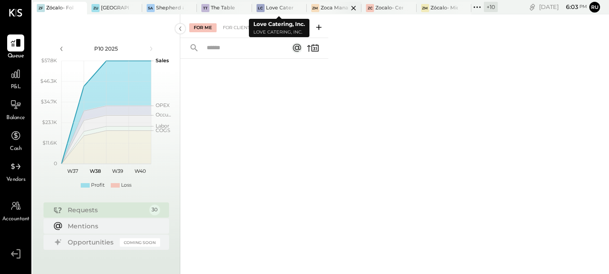
click at [325, 7] on div "Zoca Management Services Inc" at bounding box center [334, 7] width 27 height 7
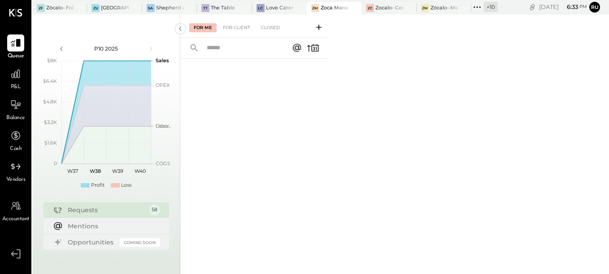
click at [252, 138] on div at bounding box center [254, 156] width 148 height 194
click at [276, 178] on div at bounding box center [254, 156] width 148 height 194
click at [20, 73] on icon at bounding box center [15, 73] width 9 height 9
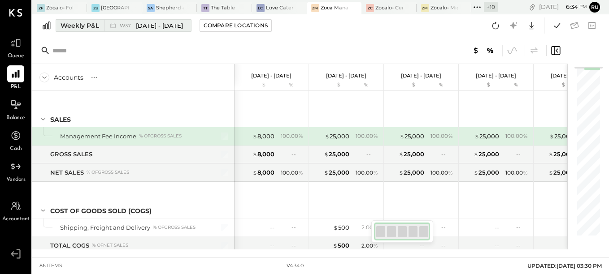
click at [76, 26] on div "Weekly P&L" at bounding box center [80, 25] width 39 height 9
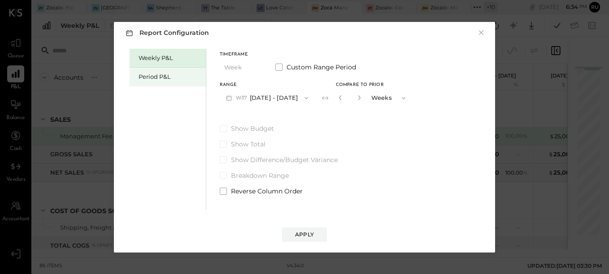
click at [160, 77] on div "Period P&L" at bounding box center [170, 77] width 63 height 9
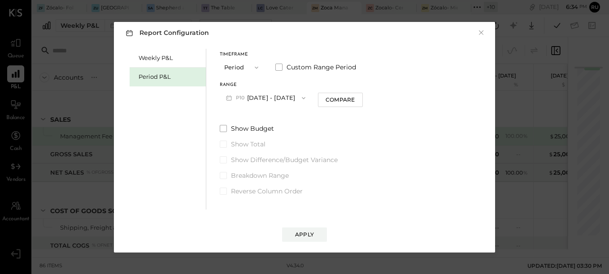
click at [307, 96] on icon "button" at bounding box center [303, 98] width 7 height 7
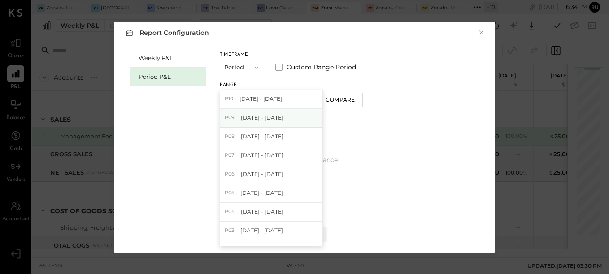
click at [286, 113] on div "P09 Aug 11 - Sep 7, 2025" at bounding box center [271, 118] width 102 height 19
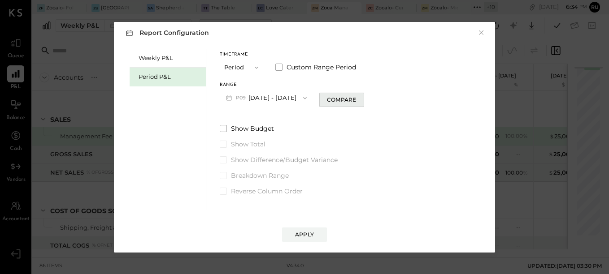
click at [342, 98] on div "Compare" at bounding box center [341, 100] width 29 height 8
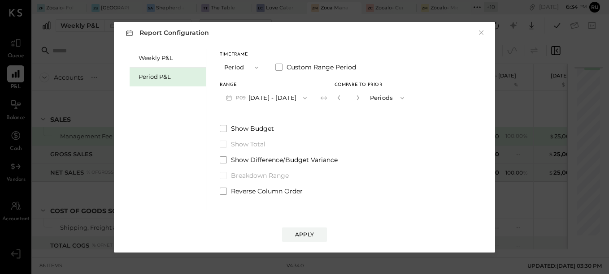
click at [361, 97] on button "button" at bounding box center [357, 98] width 7 height 10
click at [360, 99] on icon "button" at bounding box center [357, 97] width 5 height 5
type input "*"
click at [309, 238] on div "Apply" at bounding box center [304, 235] width 19 height 8
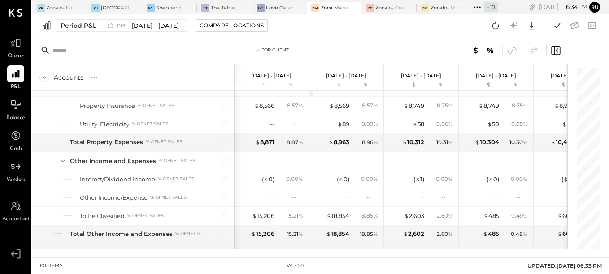
scroll to position [1552, 0]
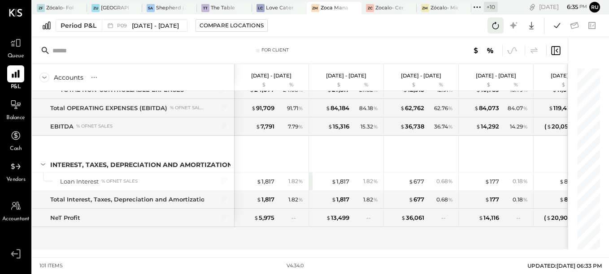
click at [498, 25] on icon at bounding box center [495, 25] width 7 height 7
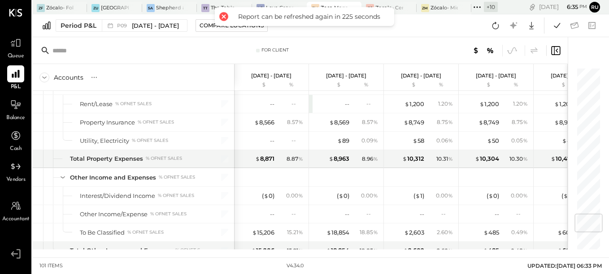
scroll to position [1239, 0]
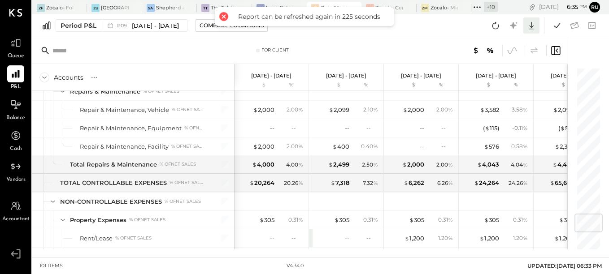
click at [532, 24] on icon at bounding box center [531, 26] width 12 height 12
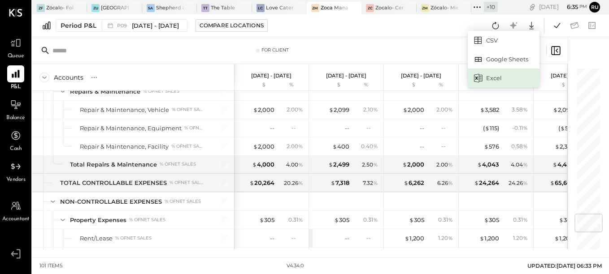
click at [494, 78] on div "Excel" at bounding box center [504, 78] width 72 height 19
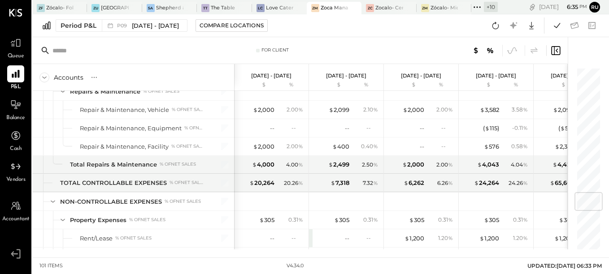
scroll to position [1059, 0]
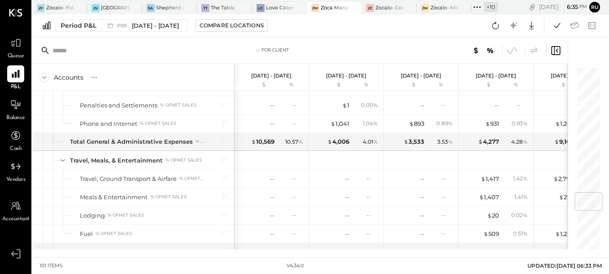
drag, startPoint x: 330, startPoint y: 24, endPoint x: 312, endPoint y: 32, distance: 19.9
click at [330, 24] on div "Period P&L P09 Aug 11 - Sep 7, 2025 Compare Locations CSV Google Sheets Excel" at bounding box center [320, 25] width 576 height 23
click at [15, 48] on icon at bounding box center [16, 43] width 12 height 12
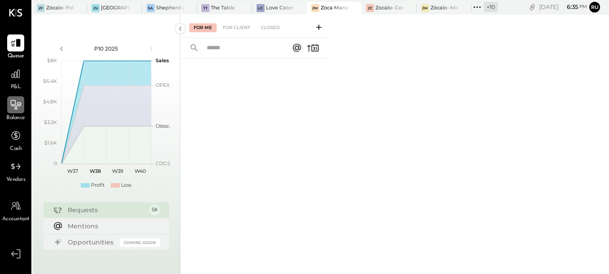
click at [17, 105] on icon at bounding box center [16, 105] width 12 height 12
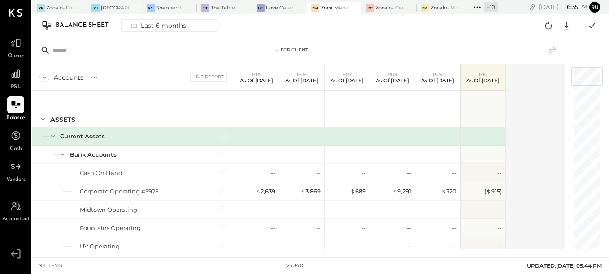
click at [87, 27] on div "Balance Sheet" at bounding box center [87, 25] width 62 height 14
click at [149, 24] on div "Last 6 months" at bounding box center [158, 26] width 64 height 12
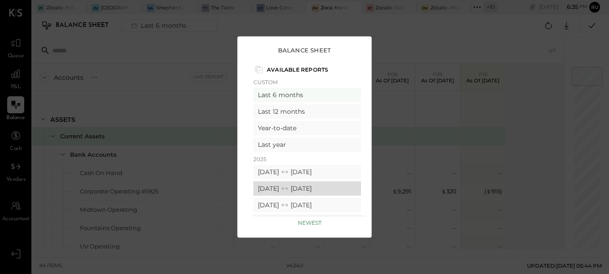
click at [270, 186] on div "08/11/2025 09/07/2025" at bounding box center [307, 189] width 108 height 14
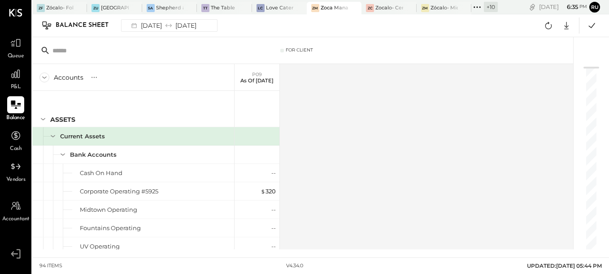
click at [14, 108] on icon at bounding box center [16, 105] width 12 height 12
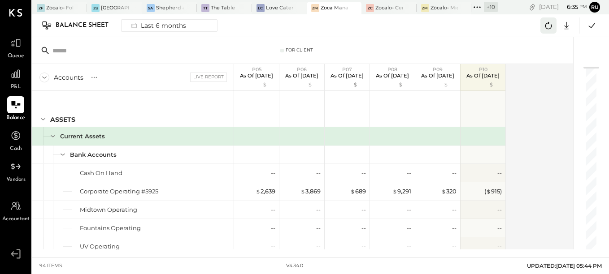
click at [546, 30] on icon at bounding box center [548, 26] width 12 height 12
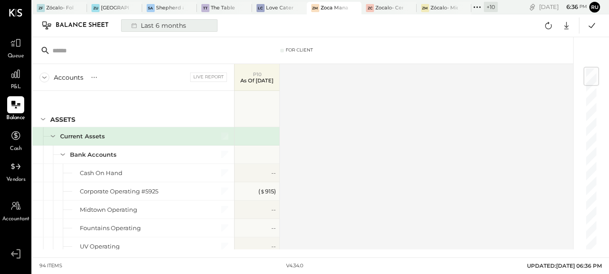
click at [146, 28] on div "Last 6 months" at bounding box center [158, 26] width 64 height 12
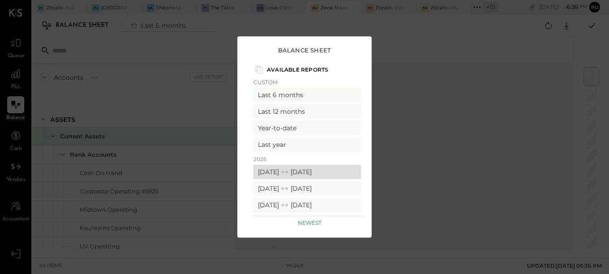
click at [277, 176] on div "09/08/2025 10/05/2025" at bounding box center [307, 172] width 108 height 14
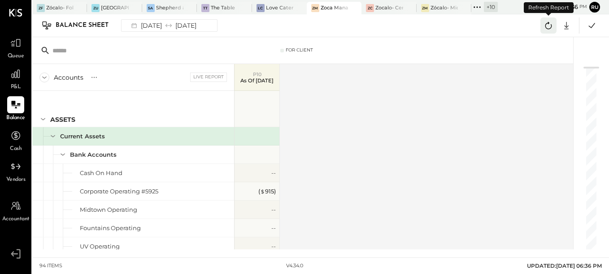
click at [550, 27] on icon at bounding box center [548, 26] width 12 height 12
click at [17, 104] on icon at bounding box center [16, 105] width 12 height 12
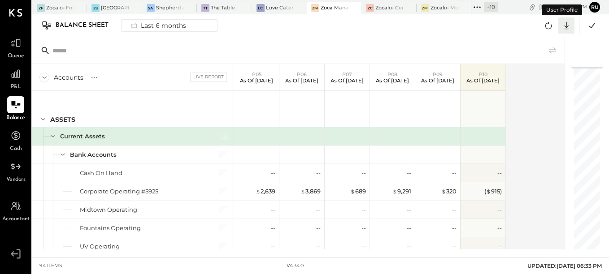
click at [568, 26] on icon at bounding box center [566, 26] width 4 height 8
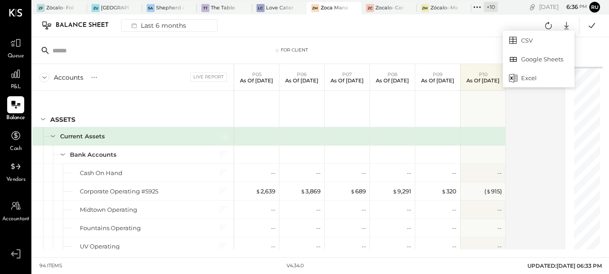
click at [477, 28] on div "Balance Sheet Last 6 months CSV Google Sheets Excel" at bounding box center [320, 25] width 576 height 23
click at [563, 26] on icon at bounding box center [566, 26] width 12 height 12
click at [531, 80] on div "Excel" at bounding box center [539, 78] width 72 height 19
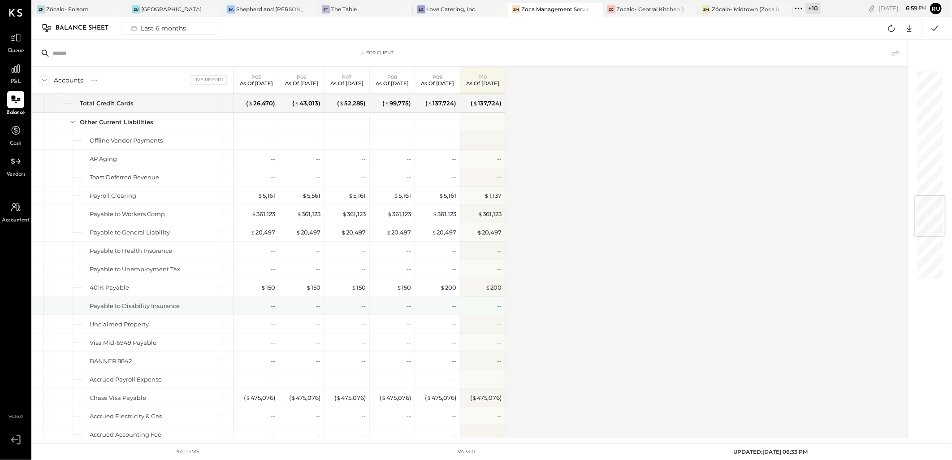
scroll to position [1145, 0]
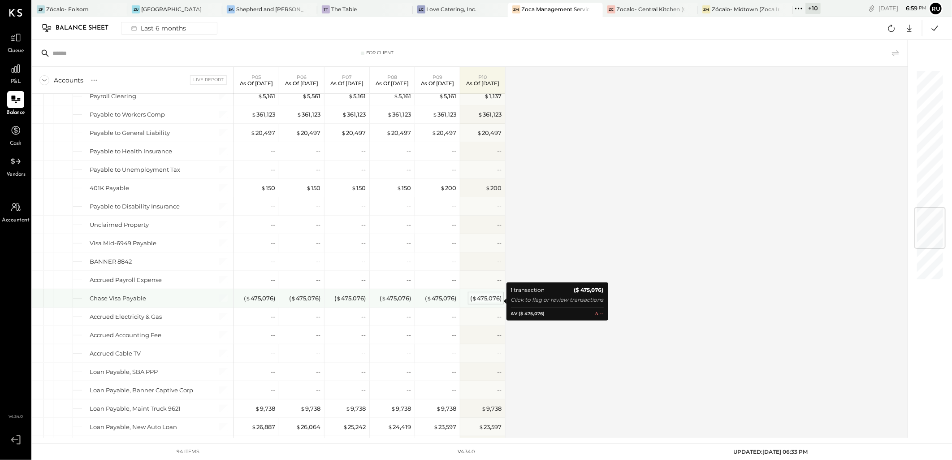
click at [490, 299] on div "( $ 475,076 )" at bounding box center [485, 298] width 31 height 9
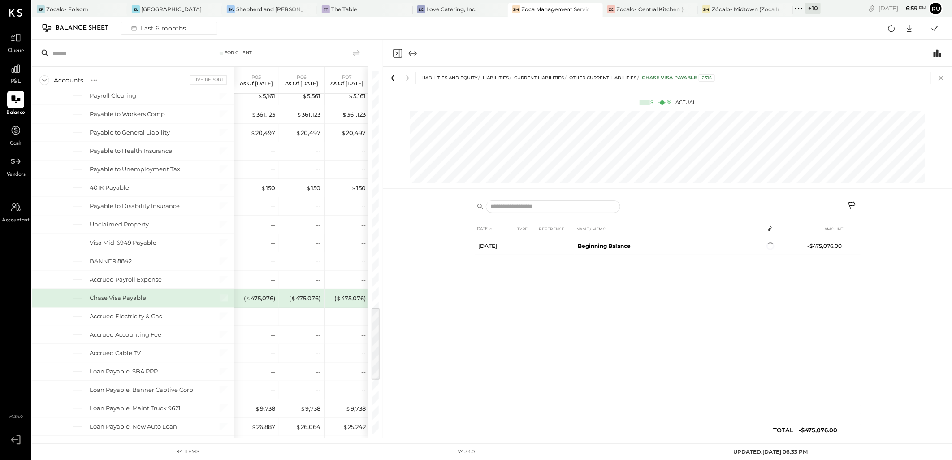
click at [857, 77] on icon at bounding box center [941, 78] width 13 height 13
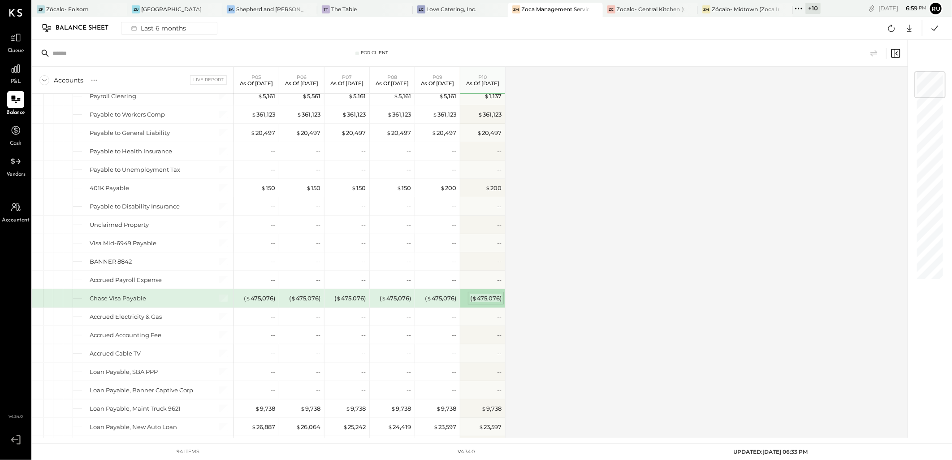
click at [490, 301] on div "( $ 475,076 )" at bounding box center [485, 298] width 31 height 9
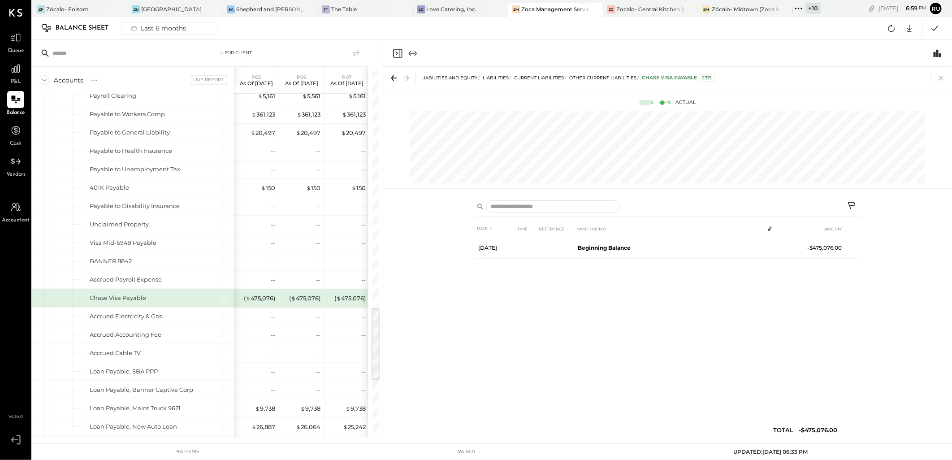
click at [854, 203] on icon at bounding box center [852, 206] width 11 height 11
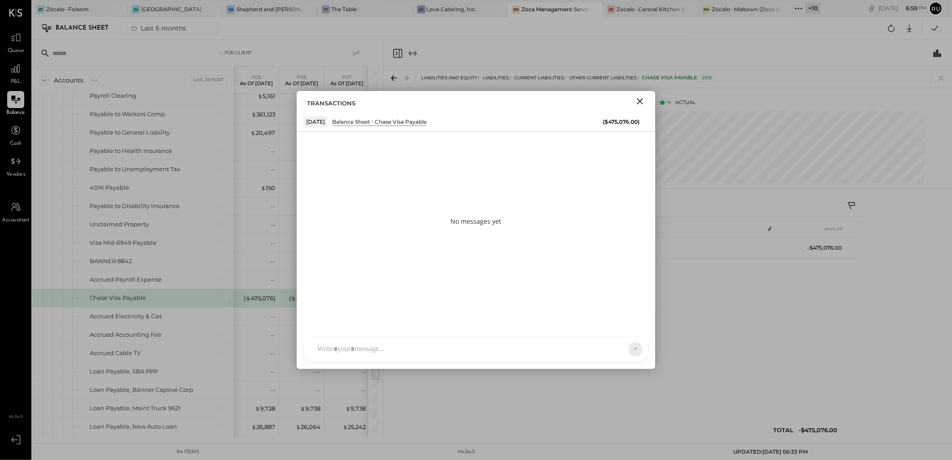
click at [330, 353] on div "RS [PERSON_NAME] I [PERSON_NAME] J [PERSON_NAME] E [PERSON_NAME] C [PERSON_NAME…" at bounding box center [475, 349] width 345 height 26
paste div
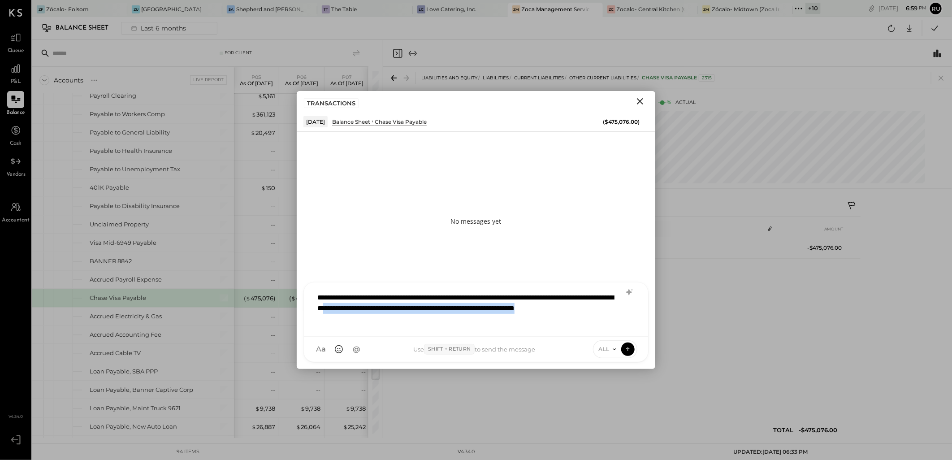
drag, startPoint x: 428, startPoint y: 307, endPoint x: 429, endPoint y: 320, distance: 12.6
click at [429, 320] on div "**********" at bounding box center [476, 308] width 326 height 41
click at [489, 307] on div "**********" at bounding box center [476, 308] width 326 height 41
drag, startPoint x: 491, startPoint y: 309, endPoint x: 492, endPoint y: 320, distance: 10.3
click at [492, 320] on div "**********" at bounding box center [476, 308] width 326 height 41
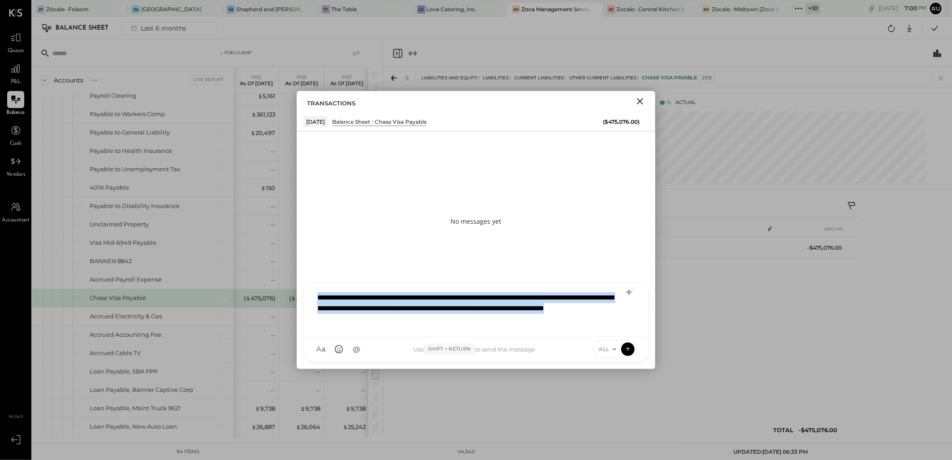
copy div "**********"
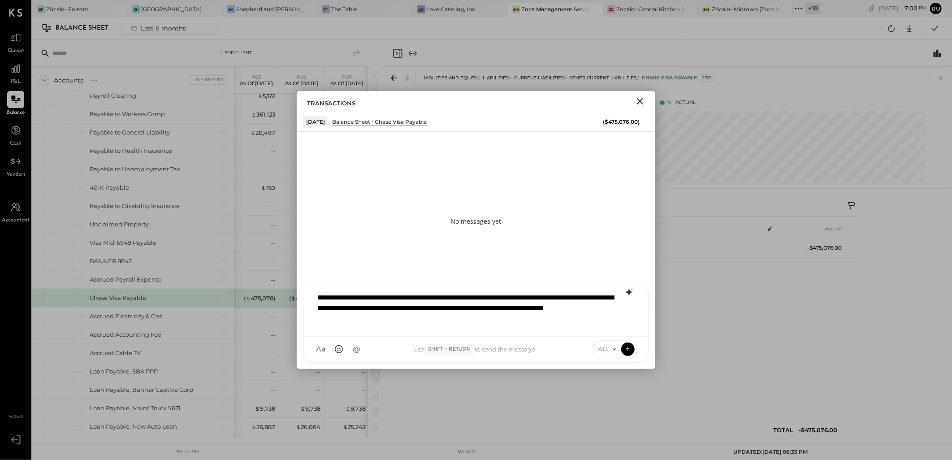
click at [632, 293] on icon at bounding box center [629, 292] width 11 height 11
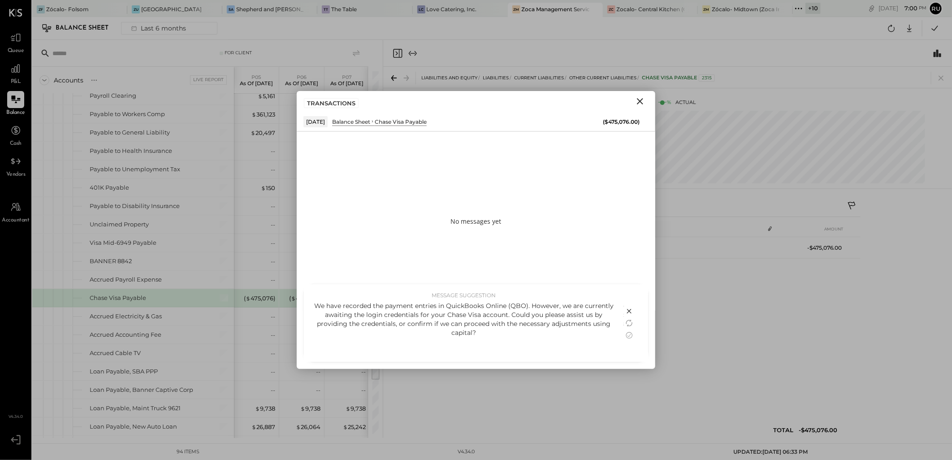
click at [471, 323] on p "We have recorded the payment entries in QuickBooks Online (QBO). However, we ar…" at bounding box center [464, 319] width 302 height 36
click at [633, 335] on icon at bounding box center [629, 335] width 11 height 11
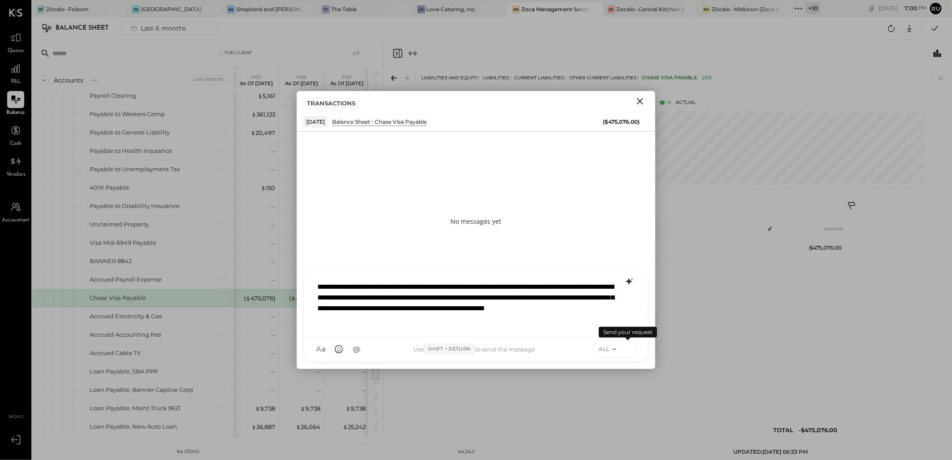
click at [630, 348] on icon at bounding box center [628, 348] width 8 height 9
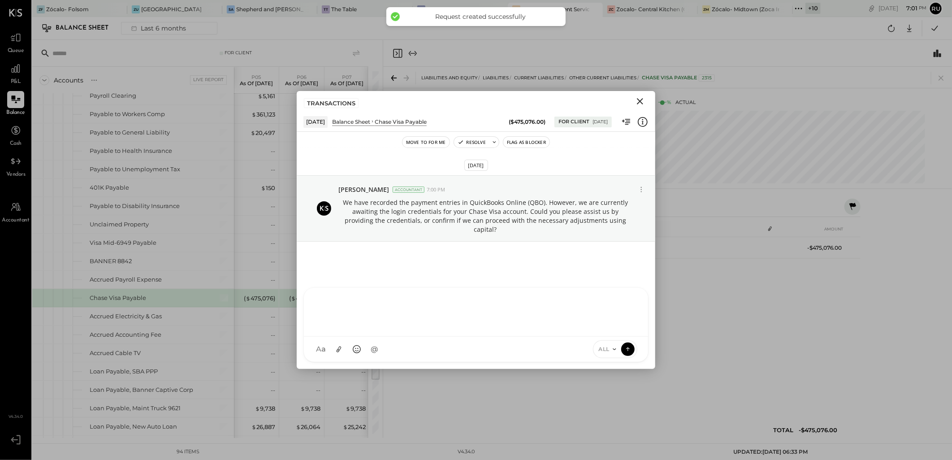
click at [715, 284] on div "DATE TYPE REFERENCE NAME / MEMO AMOUNT Sep 8, 25 Beginning Balance -$475,076.00" at bounding box center [668, 332] width 386 height 222
click at [636, 102] on icon "Close" at bounding box center [640, 101] width 11 height 11
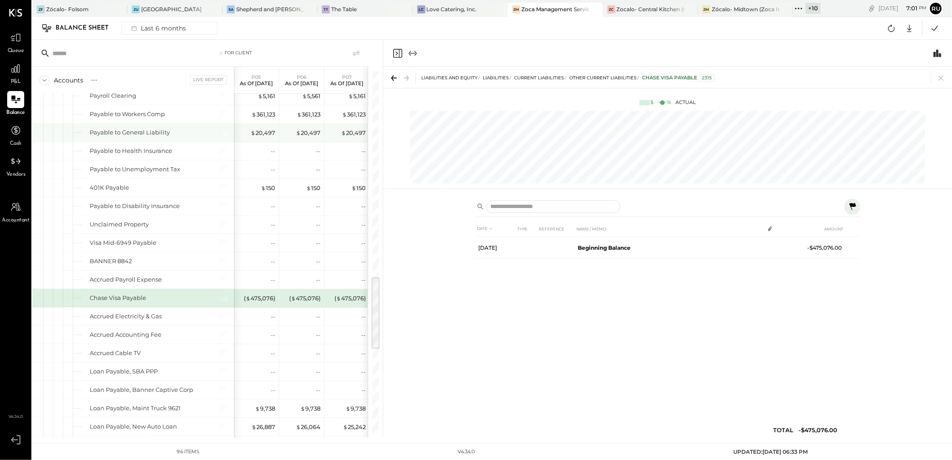
scroll to position [996, 0]
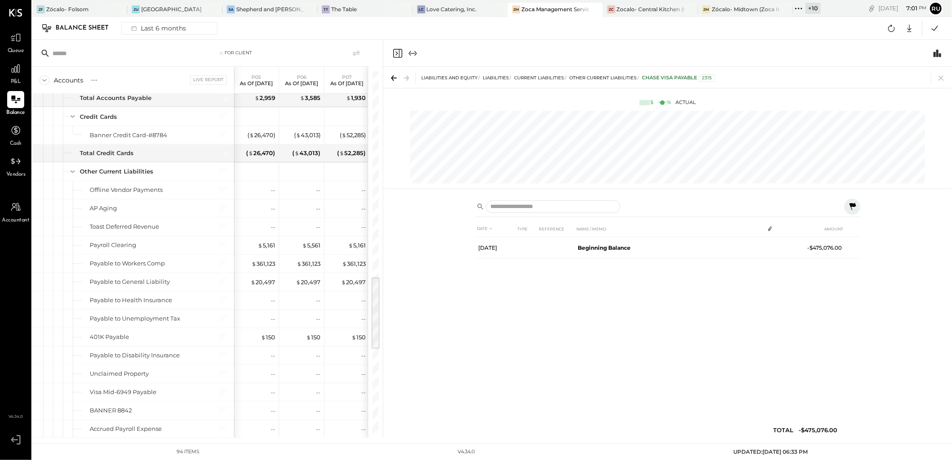
drag, startPoint x: 945, startPoint y: 79, endPoint x: 756, endPoint y: 199, distance: 223.1
click at [857, 79] on icon at bounding box center [941, 78] width 13 height 13
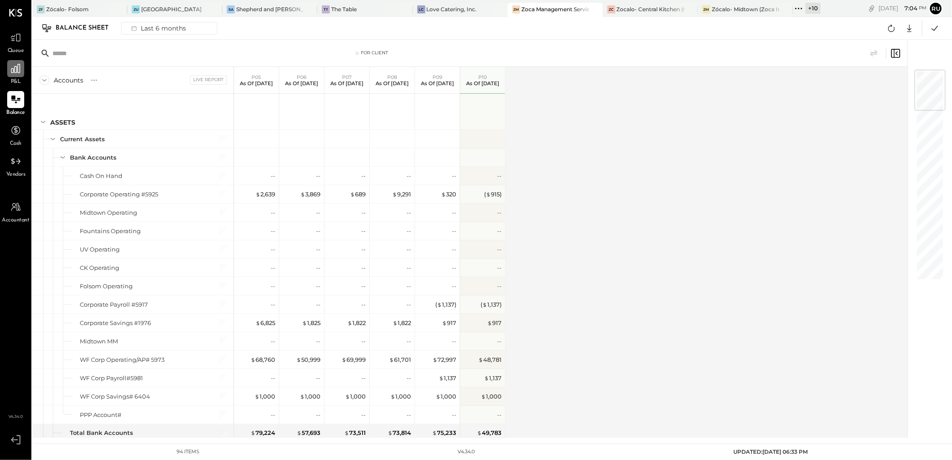
click at [13, 64] on icon at bounding box center [16, 69] width 12 height 12
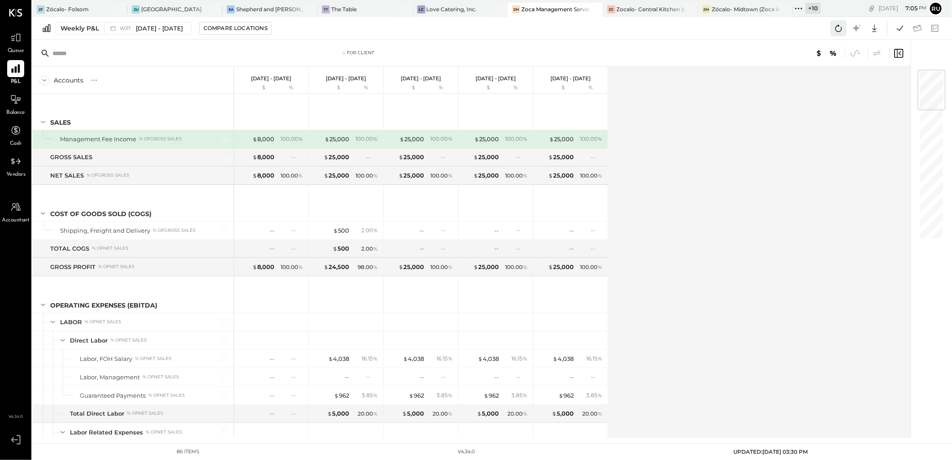
click at [833, 29] on icon at bounding box center [839, 28] width 12 height 12
click at [857, 33] on icon at bounding box center [875, 28] width 12 height 12
click at [86, 29] on div "Weekly P&L" at bounding box center [80, 28] width 39 height 9
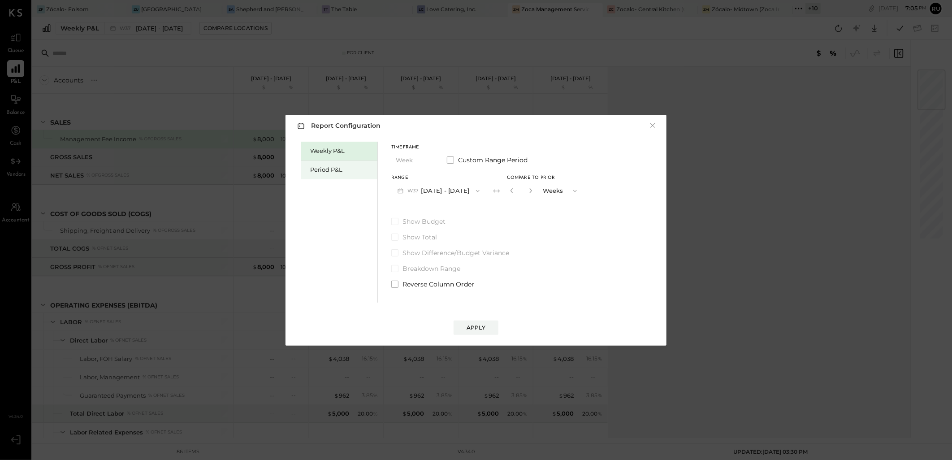
click at [333, 168] on div "Period P&L" at bounding box center [341, 169] width 63 height 9
click at [455, 187] on button "P10 Sep 8 - Oct 5, 2025" at bounding box center [437, 190] width 92 height 17
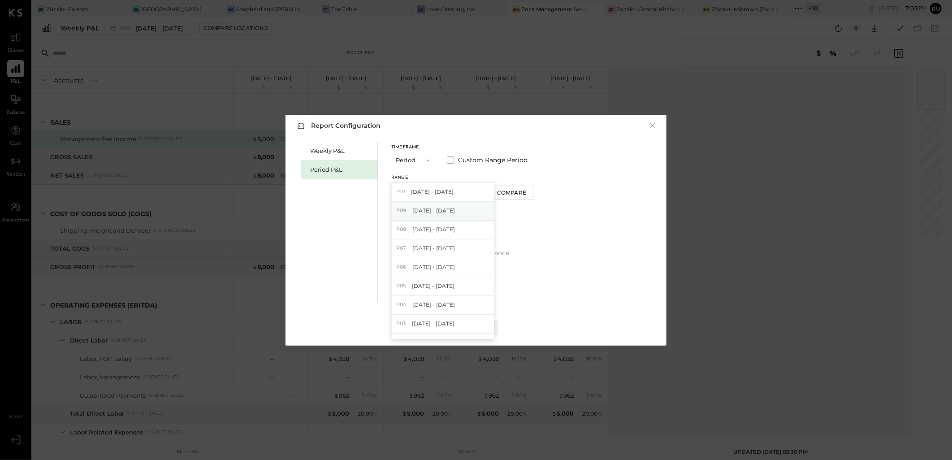
click at [455, 212] on span "Aug 11 - Sep 7, 2025" at bounding box center [433, 211] width 43 height 8
click at [525, 191] on div "Compare" at bounding box center [512, 193] width 29 height 8
click at [530, 192] on icon "button" at bounding box center [529, 190] width 2 height 5
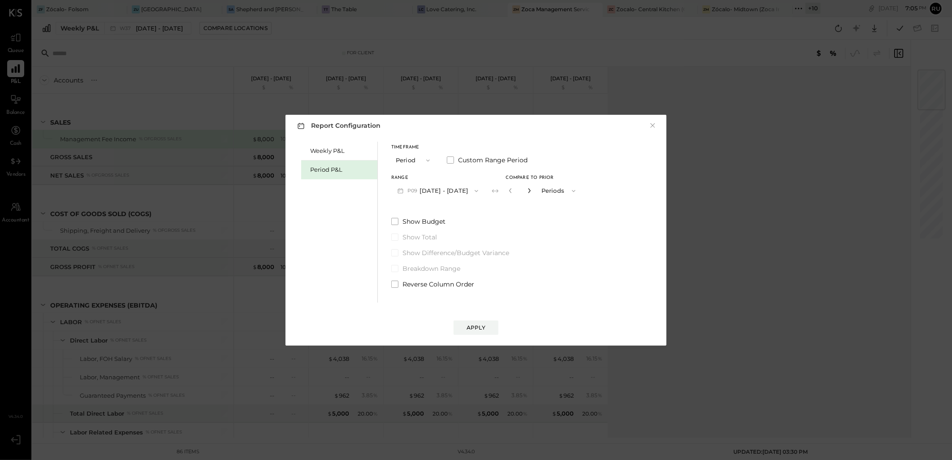
type input "*"
click at [482, 325] on div "Apply" at bounding box center [476, 328] width 19 height 8
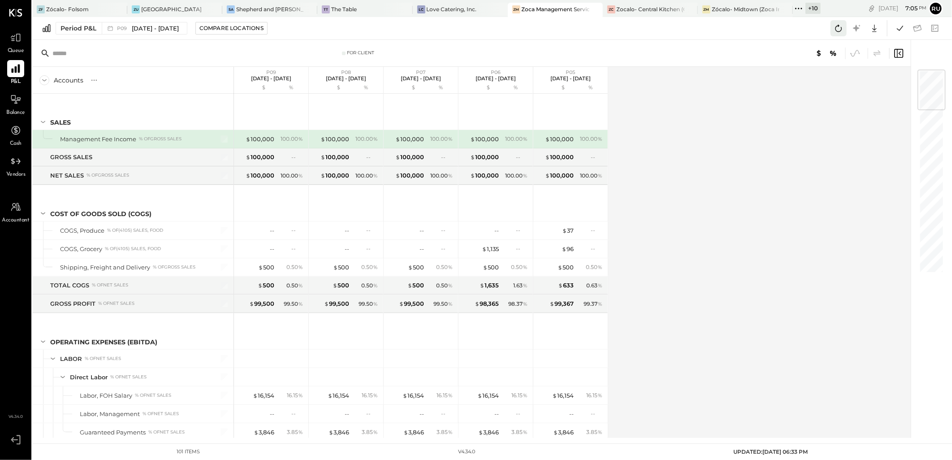
click at [841, 31] on icon at bounding box center [839, 28] width 12 height 12
click at [857, 32] on icon at bounding box center [875, 28] width 12 height 12
click at [832, 83] on div "Excel" at bounding box center [847, 80] width 72 height 19
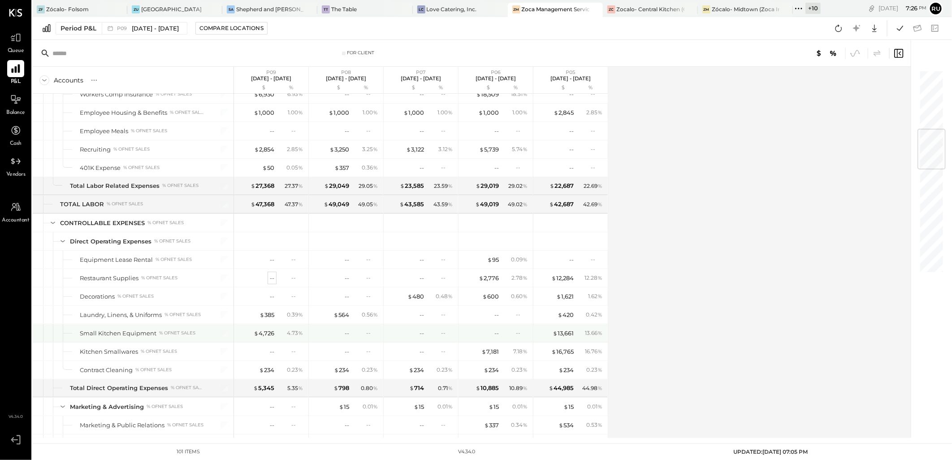
scroll to position [498, 0]
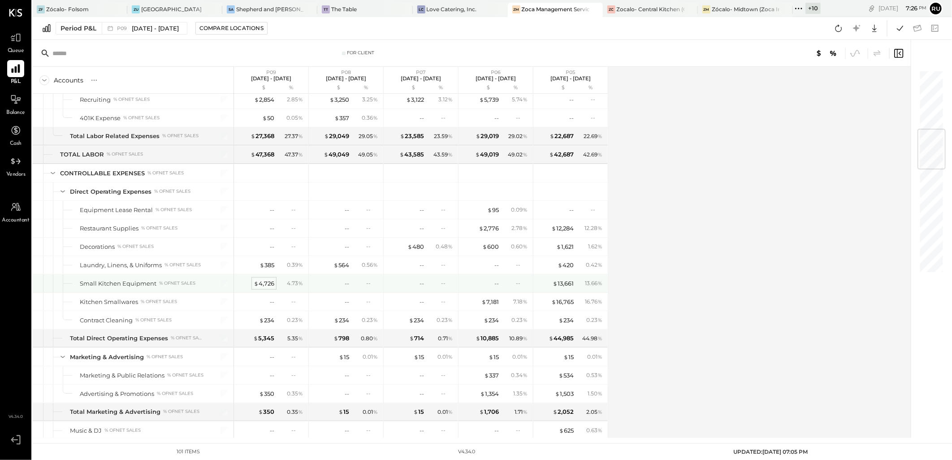
click at [272, 285] on div "$ 4,726" at bounding box center [264, 283] width 21 height 9
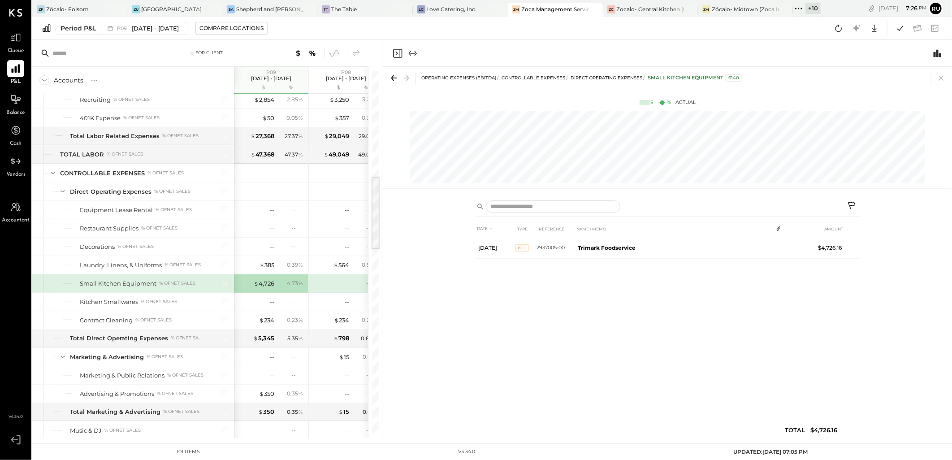
click at [849, 205] on icon at bounding box center [852, 206] width 8 height 8
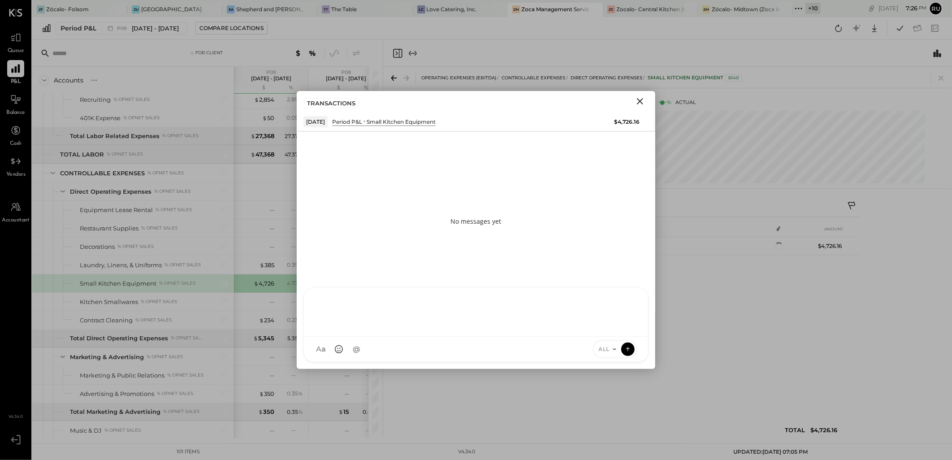
click at [347, 347] on div "RS Rushabh Shah I Isaac J jimmy E ernesto C claudine G gabriel AR Alex Racioppi…" at bounding box center [475, 324] width 345 height 75
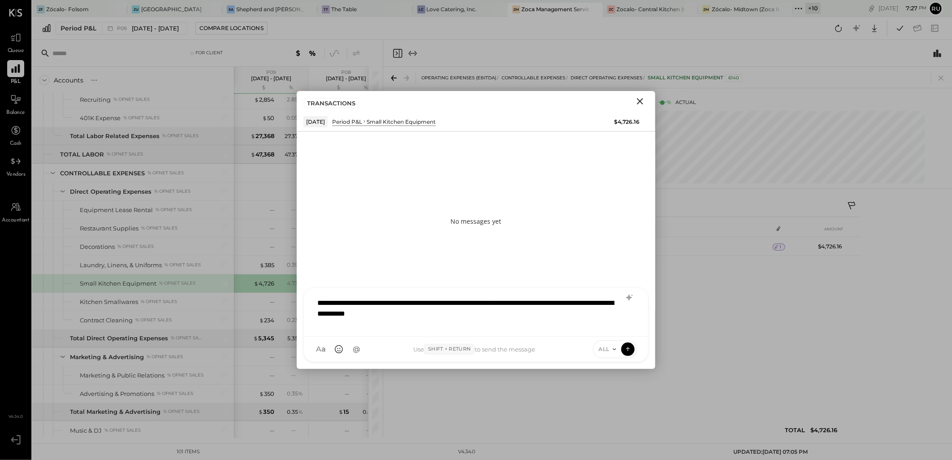
click at [316, 300] on div "**********" at bounding box center [476, 311] width 326 height 36
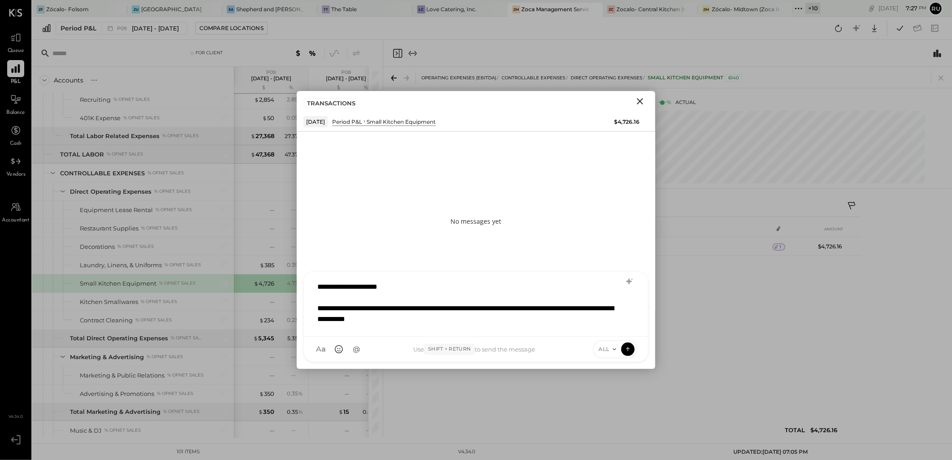
click at [444, 305] on div "**********" at bounding box center [464, 314] width 295 height 22
click at [447, 308] on div "**********" at bounding box center [464, 314] width 295 height 22
click at [630, 348] on icon at bounding box center [628, 348] width 8 height 9
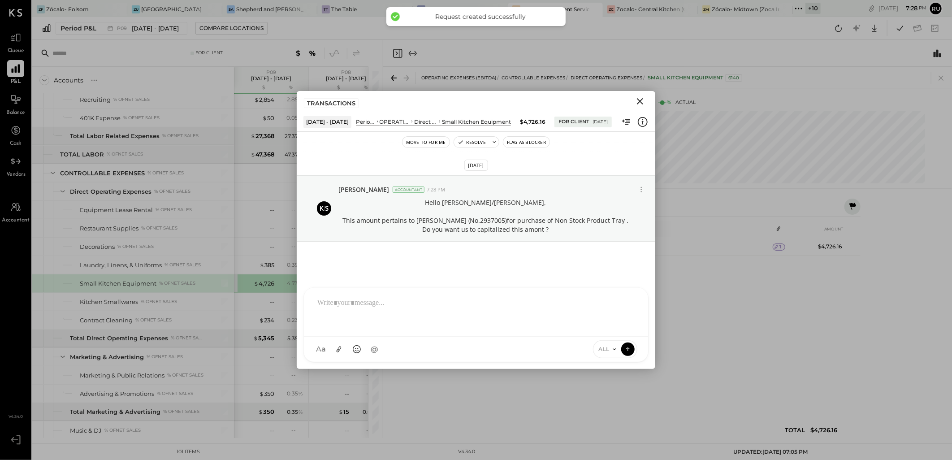
click at [638, 101] on icon "Close" at bounding box center [640, 101] width 11 height 11
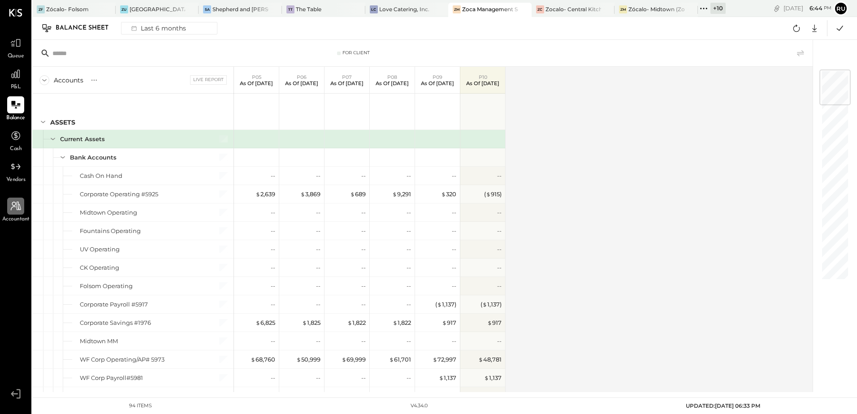
click at [17, 208] on icon at bounding box center [16, 206] width 10 height 9
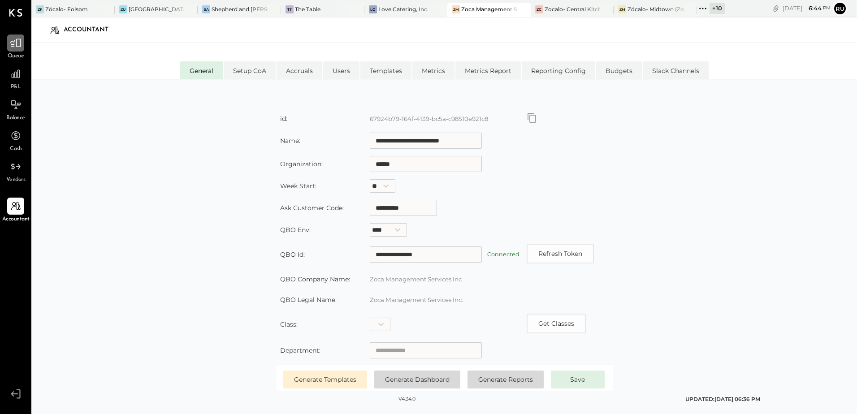
click at [11, 44] on icon at bounding box center [16, 43] width 12 height 12
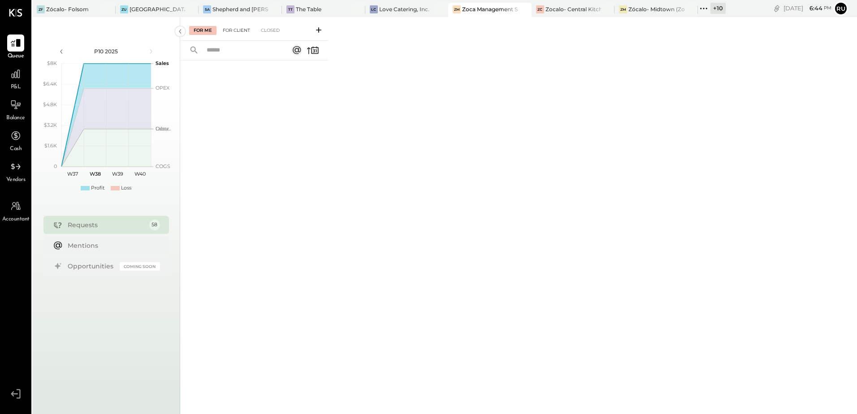
click at [229, 31] on div "For Client" at bounding box center [236, 30] width 36 height 9
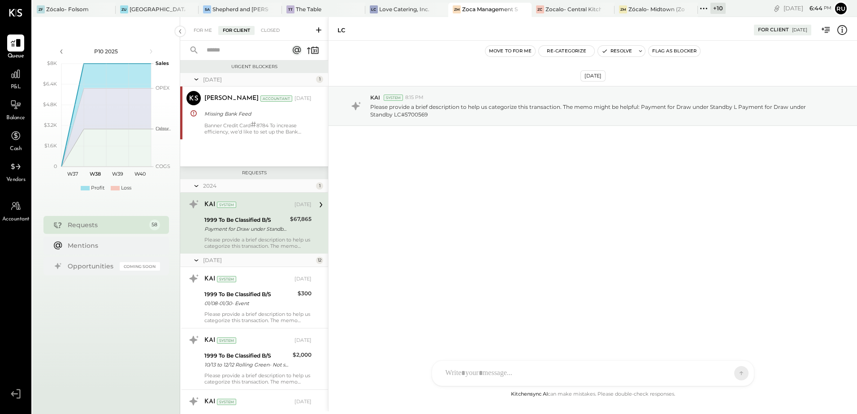
click at [228, 53] on input "text" at bounding box center [241, 50] width 81 height 15
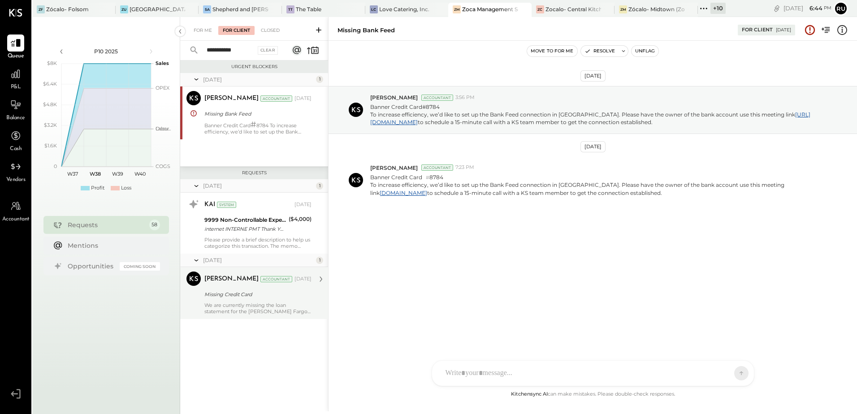
type input "**********"
click at [233, 305] on div "We are currently missing the loan statement for the [PERSON_NAME] Fargo Credit …" at bounding box center [257, 308] width 107 height 13
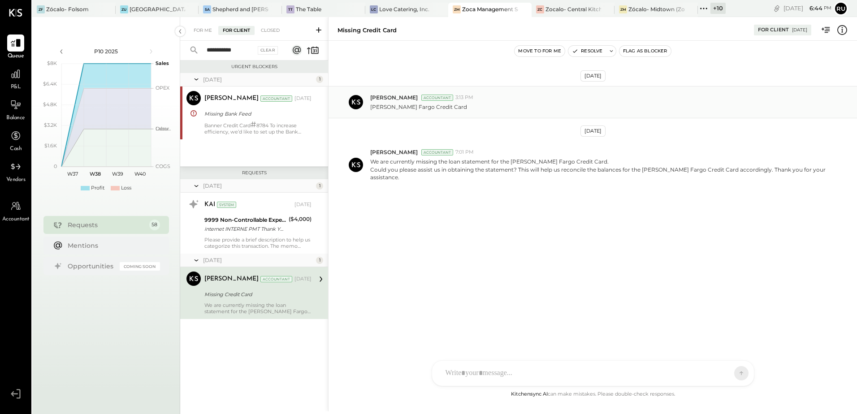
click at [432, 110] on p "[PERSON_NAME] Fargo Credit Card" at bounding box center [418, 107] width 97 height 8
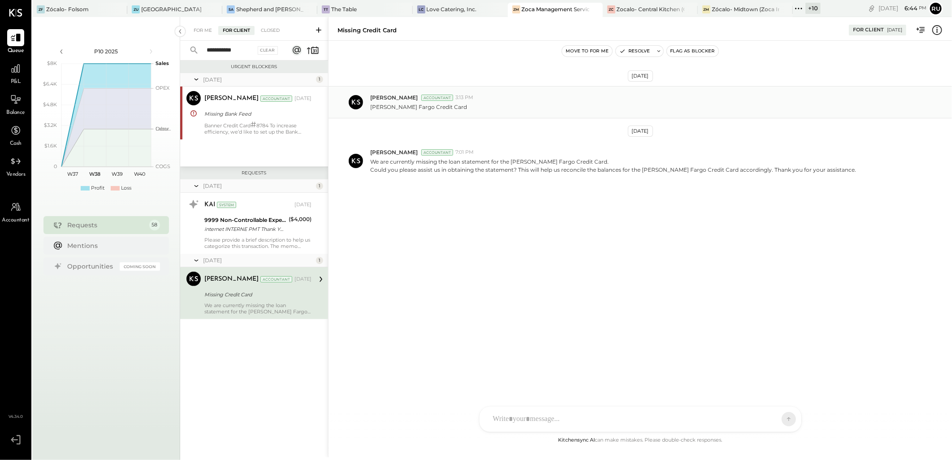
click at [631, 108] on div "[PERSON_NAME] Fargo Credit Card" at bounding box center [657, 105] width 575 height 9
click at [629, 101] on div "Zankhana Vyas Accountant 3:13 PM" at bounding box center [657, 98] width 575 height 8
click at [319, 33] on icon at bounding box center [318, 30] width 9 height 9
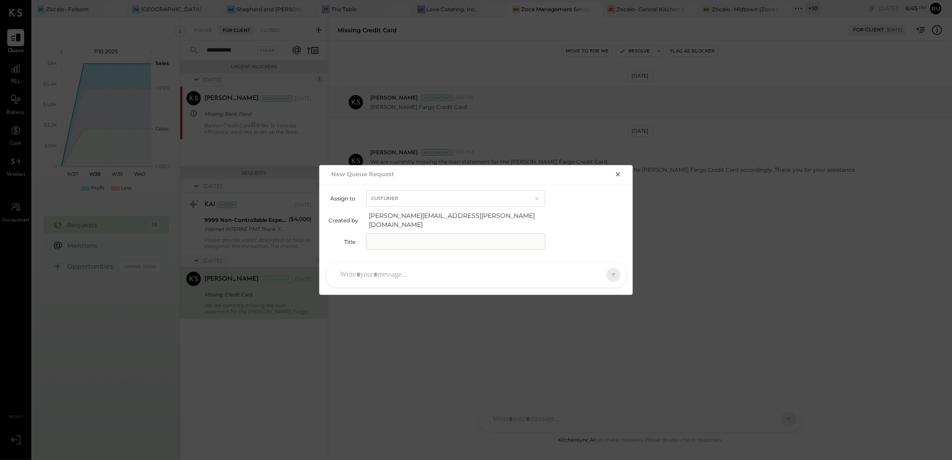
click at [399, 202] on button "Customer" at bounding box center [455, 198] width 179 height 17
drag, startPoint x: 585, startPoint y: 204, endPoint x: 579, endPoint y: 204, distance: 5.8
click at [585, 204] on div "Assign to Customer Customer Accountant" at bounding box center [477, 198] width 296 height 17
click at [409, 240] on input "text" at bounding box center [455, 242] width 179 height 16
type input "*"
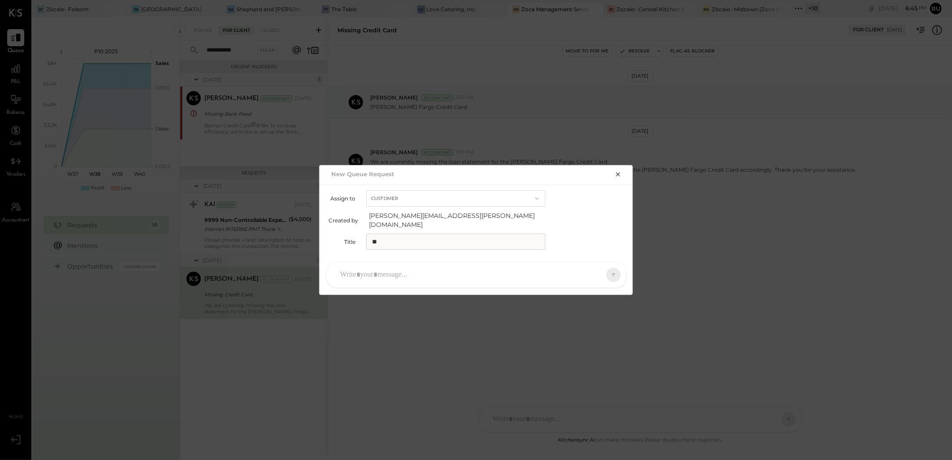
type input "*"
click at [433, 235] on input "**********" at bounding box center [431, 242] width 131 height 16
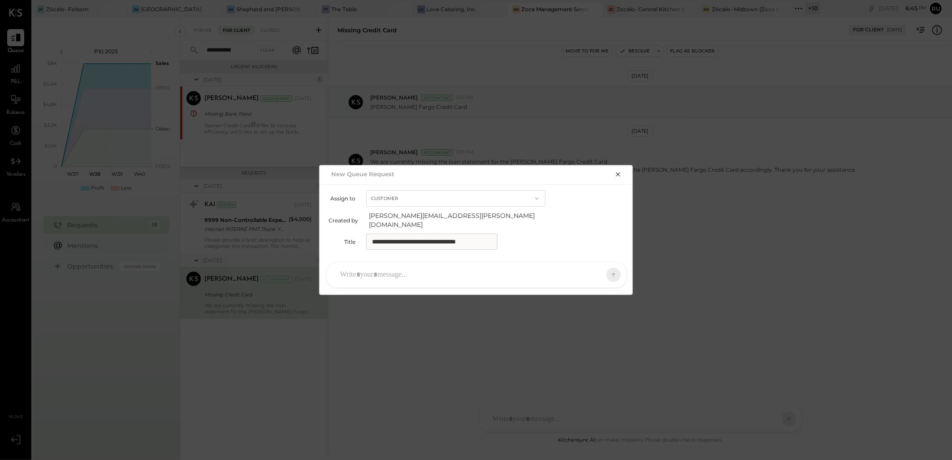
click at [484, 238] on input "**********" at bounding box center [431, 242] width 131 height 16
type input "**********"
click at [435, 265] on div at bounding box center [468, 275] width 265 height 20
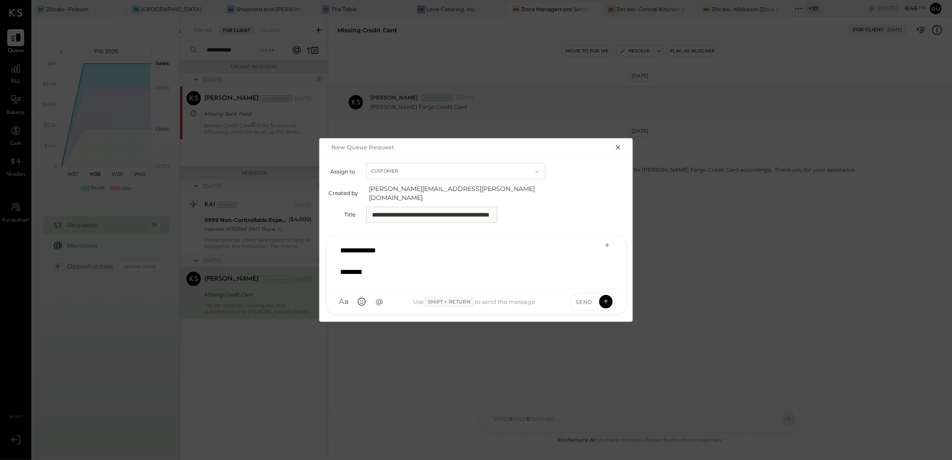
click at [416, 245] on div "**********" at bounding box center [477, 261] width 282 height 41
click at [399, 268] on div "*******" at bounding box center [465, 272] width 250 height 11
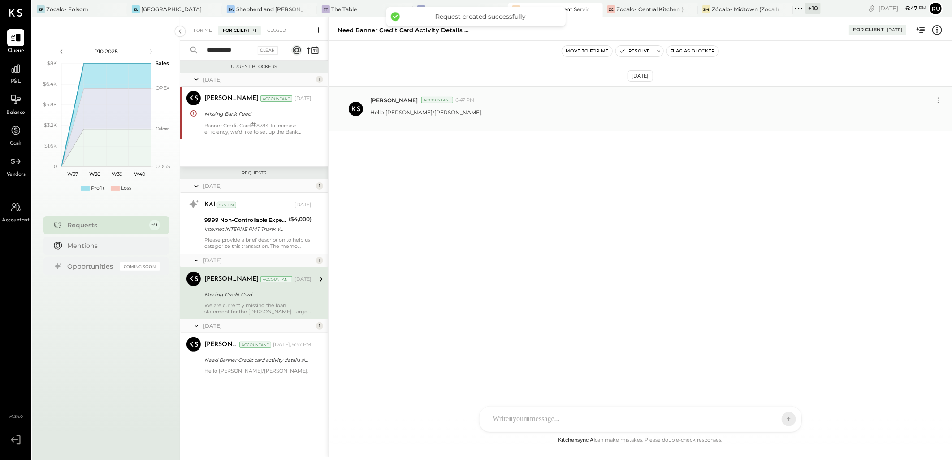
click at [764, 102] on div "Rushabh Shah Accountant 6:47 PM" at bounding box center [651, 100] width 562 height 8
drag, startPoint x: 767, startPoint y: 101, endPoint x: 736, endPoint y: 118, distance: 34.9
click at [736, 118] on div "Hello [PERSON_NAME]/[PERSON_NAME]," at bounding box center [657, 115] width 575 height 17
click at [464, 125] on div "Rushabh Shah Accountant 6:47 PM Hello Jimmy/Claudine," at bounding box center [641, 108] width 624 height 45
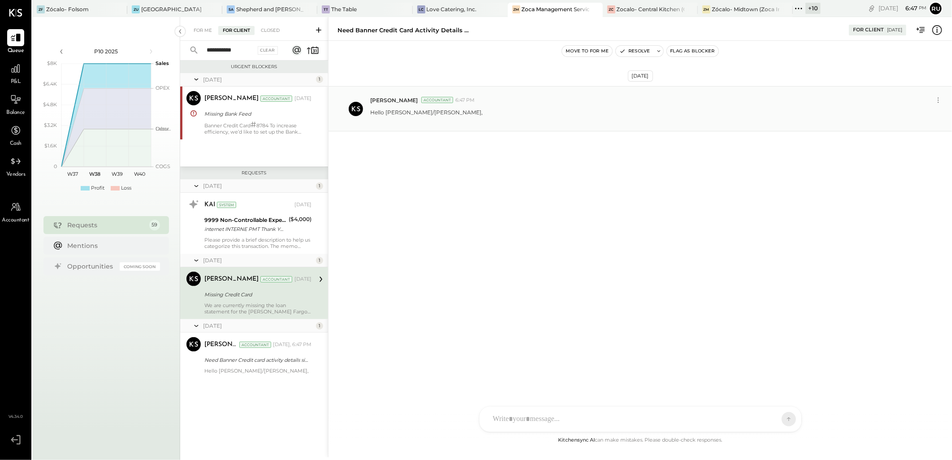
click at [462, 121] on div "Hello [PERSON_NAME]/[PERSON_NAME]," at bounding box center [657, 115] width 575 height 17
drag, startPoint x: 448, startPoint y: 120, endPoint x: 456, endPoint y: 118, distance: 7.8
click at [448, 120] on div "Hello [PERSON_NAME]/[PERSON_NAME]," at bounding box center [657, 115] width 575 height 17
click at [537, 110] on div "Hello [PERSON_NAME]/[PERSON_NAME]," at bounding box center [657, 115] width 575 height 17
drag, startPoint x: 537, startPoint y: 110, endPoint x: 511, endPoint y: 120, distance: 28.0
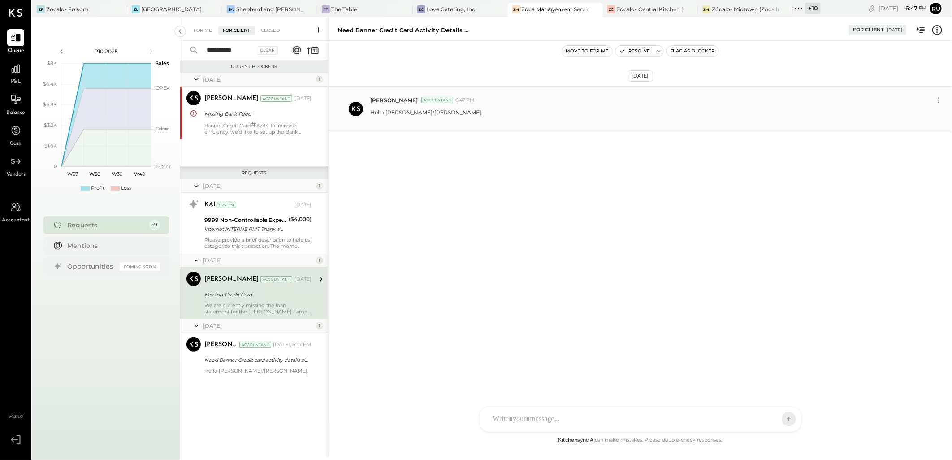
click at [511, 120] on div "Hello [PERSON_NAME]/[PERSON_NAME]," at bounding box center [657, 115] width 575 height 17
click at [597, 407] on div at bounding box center [641, 382] width 322 height 49
click at [728, 212] on div "Sep 17th, 2025 Rushabh Shah Accountant 6:47 PM Hello Jimmy/Claudine," at bounding box center [641, 238] width 624 height 394
click at [634, 110] on div "Hello [PERSON_NAME]/[PERSON_NAME]," at bounding box center [657, 115] width 575 height 17
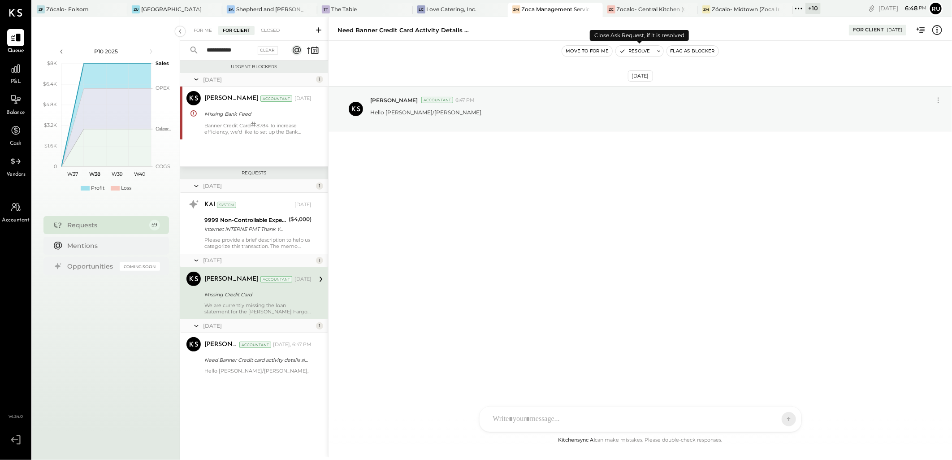
click at [637, 53] on button "Resolve" at bounding box center [635, 51] width 38 height 11
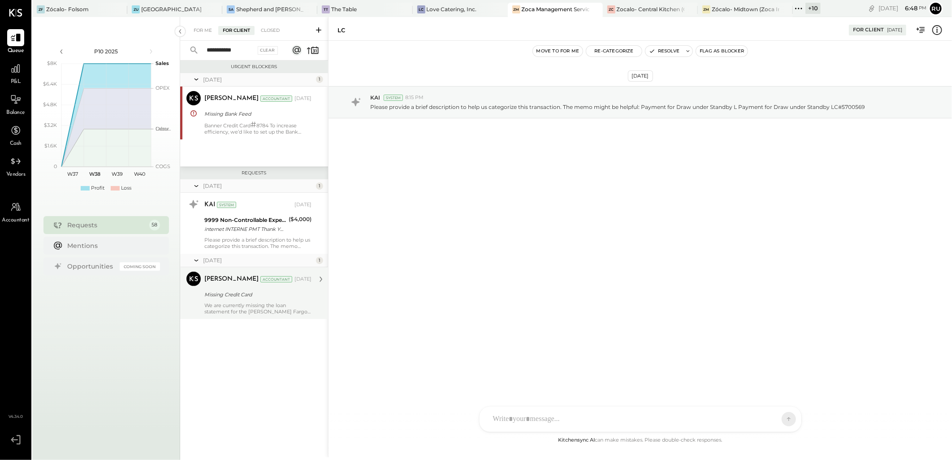
click at [320, 28] on icon at bounding box center [318, 30] width 9 height 9
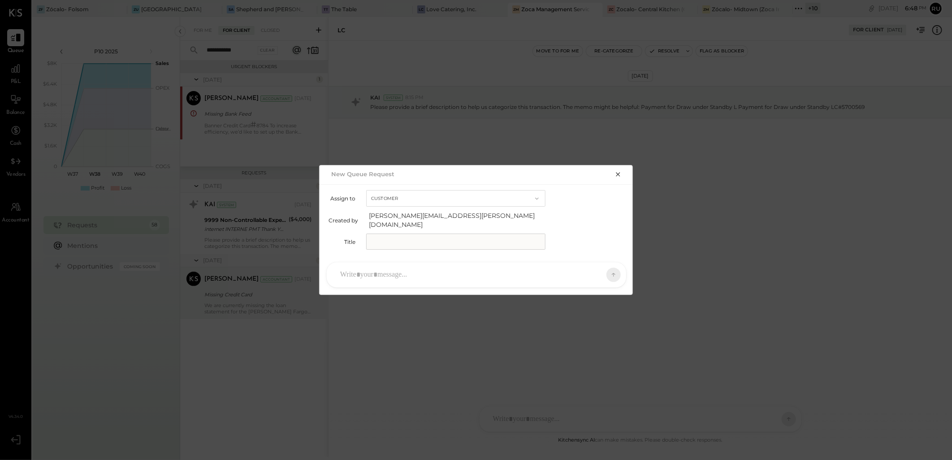
click at [390, 235] on input "text" at bounding box center [455, 242] width 179 height 16
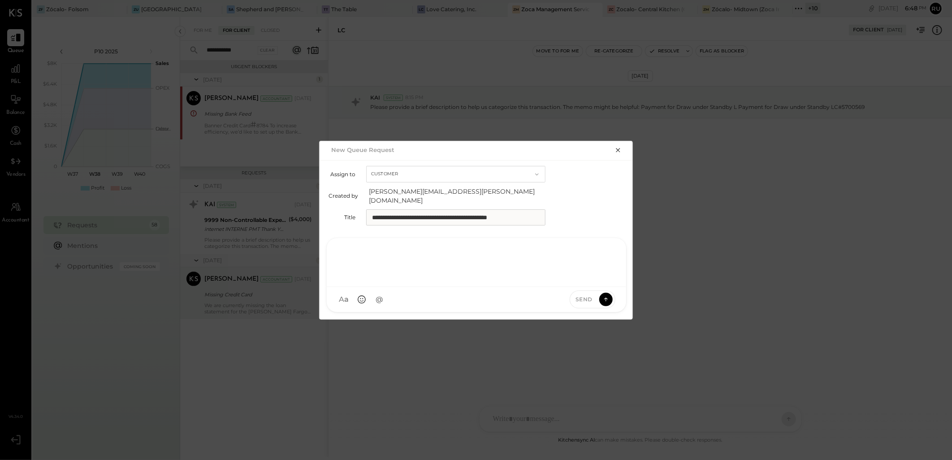
click at [363, 269] on div at bounding box center [477, 261] width 282 height 36
click at [541, 211] on input "**********" at bounding box center [455, 217] width 179 height 16
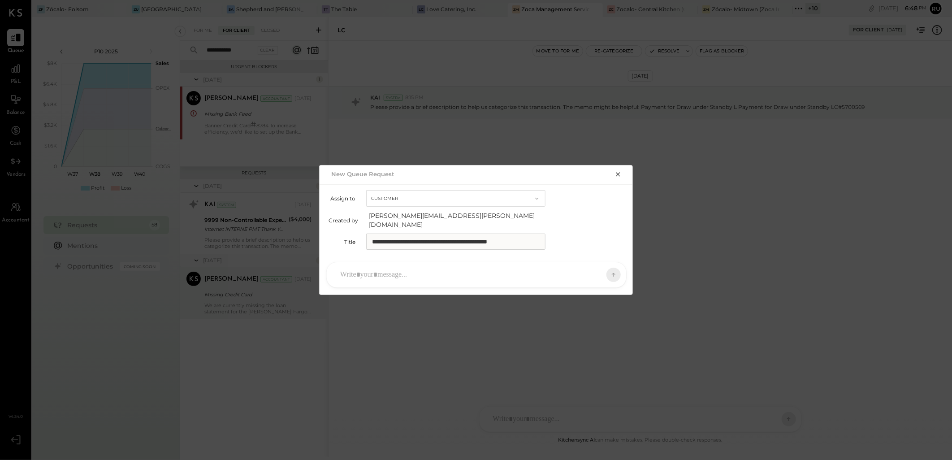
click at [392, 234] on input "**********" at bounding box center [455, 242] width 179 height 16
click at [482, 235] on input "**********" at bounding box center [431, 242] width 131 height 16
type input "**********"
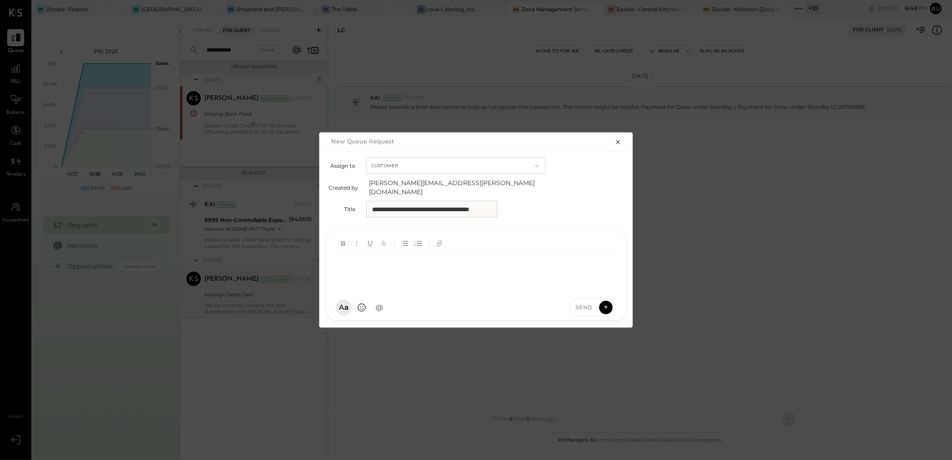
click at [456, 274] on div at bounding box center [477, 269] width 282 height 36
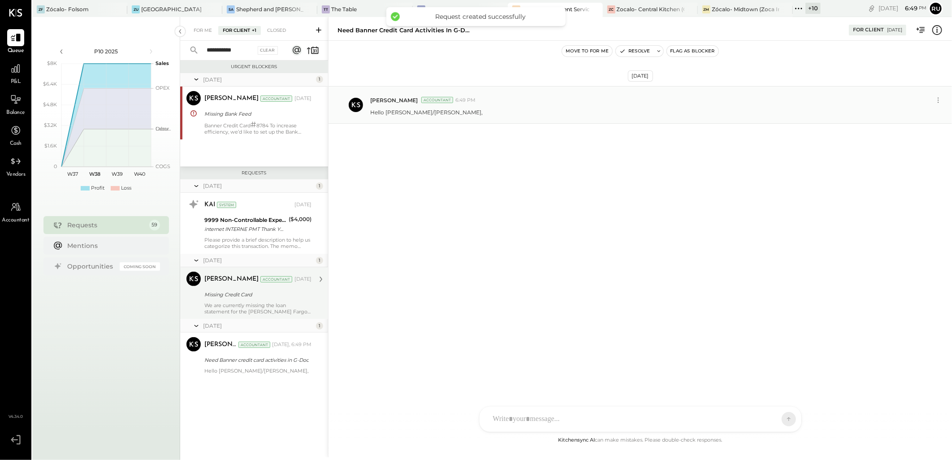
click at [644, 100] on div "Rushabh Shah Accountant 6:49 PM" at bounding box center [651, 100] width 562 height 8
drag, startPoint x: 644, startPoint y: 100, endPoint x: 552, endPoint y: 129, distance: 96.0
click at [594, 129] on div "Sep 17th, 2025 Rushabh Shah Accountant 6:49 PM Hello Jimmy/Claudine," at bounding box center [641, 127] width 624 height 128
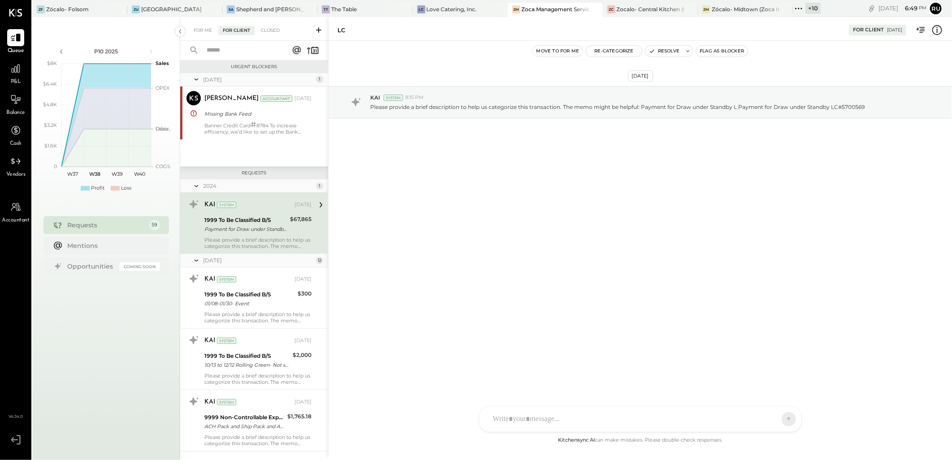
click at [236, 29] on div "For Client" at bounding box center [236, 30] width 36 height 9
click at [219, 48] on input "text" at bounding box center [241, 50] width 81 height 15
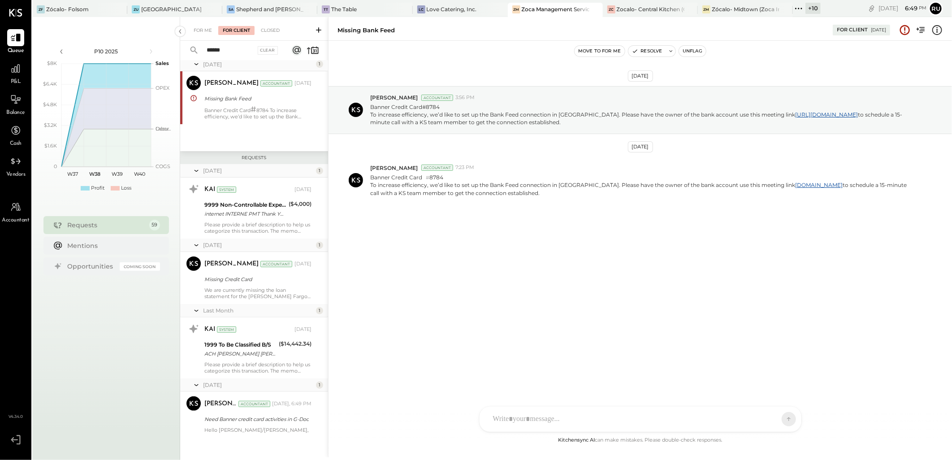
scroll to position [22, 0]
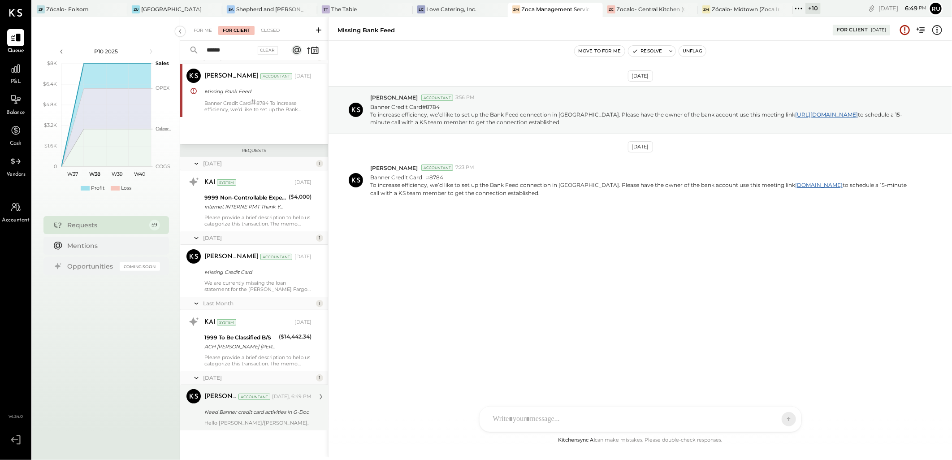
type input "******"
click at [241, 415] on div "Need Banner credit card activities in G-Doc" at bounding box center [256, 411] width 104 height 9
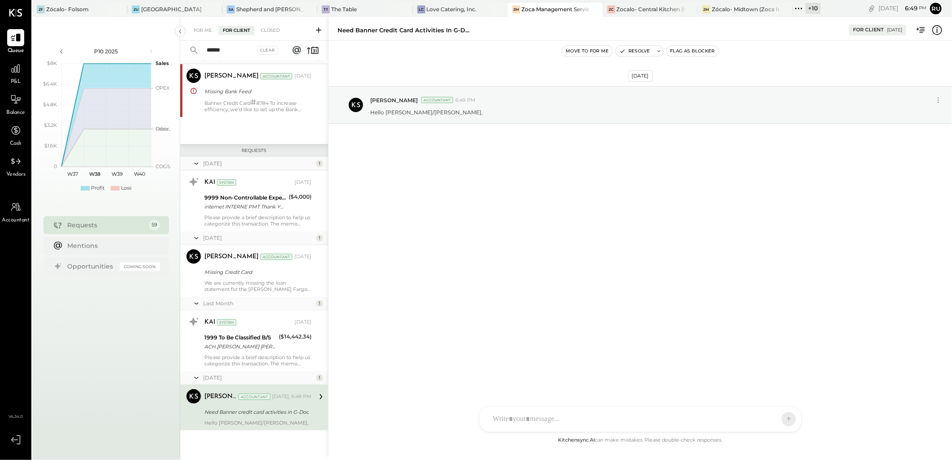
drag, startPoint x: 241, startPoint y: 415, endPoint x: 212, endPoint y: 415, distance: 29.6
click at [212, 415] on div "Need Banner credit card activities in G-Doc" at bounding box center [256, 411] width 104 height 9
click at [193, 398] on icon at bounding box center [193, 396] width 13 height 13
click at [317, 399] on icon at bounding box center [321, 397] width 12 height 12
click at [494, 109] on div "Hello [PERSON_NAME]/[PERSON_NAME]," at bounding box center [657, 111] width 575 height 9
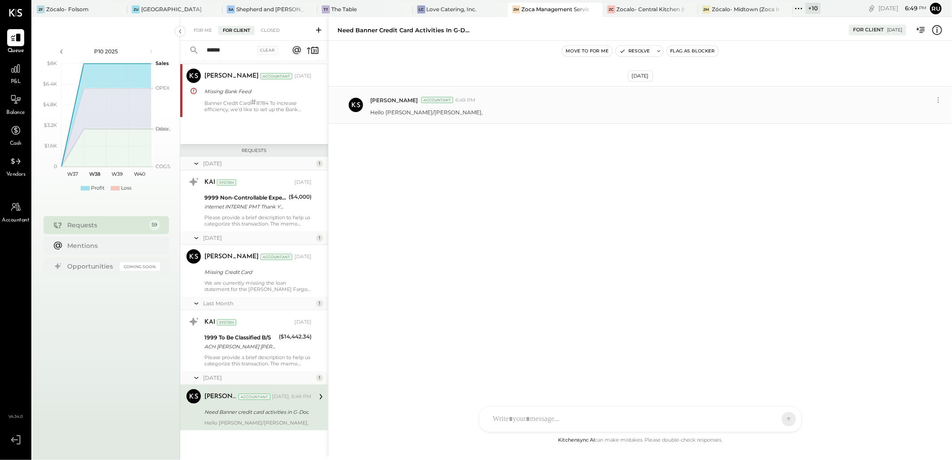
click at [439, 100] on div "Accountant" at bounding box center [437, 100] width 32 height 6
click at [412, 110] on p "Hello [PERSON_NAME]/[PERSON_NAME]," at bounding box center [426, 112] width 113 height 8
click at [445, 114] on div "Hello [PERSON_NAME]/[PERSON_NAME]," at bounding box center [657, 111] width 575 height 9
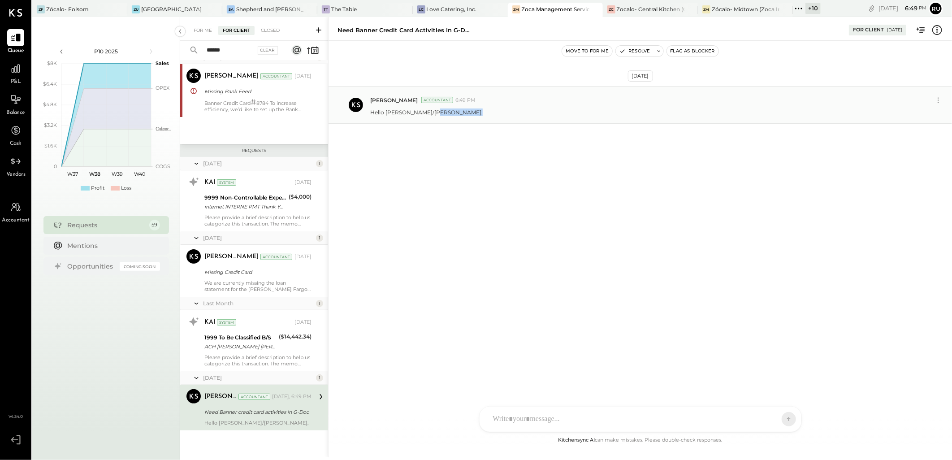
click at [437, 116] on div "Hello [PERSON_NAME]/[PERSON_NAME]," at bounding box center [657, 111] width 575 height 9
click at [435, 115] on div "Hello [PERSON_NAME]/[PERSON_NAME]," at bounding box center [657, 111] width 575 height 9
click at [435, 114] on div "Hello [PERSON_NAME]/[PERSON_NAME]," at bounding box center [657, 111] width 575 height 9
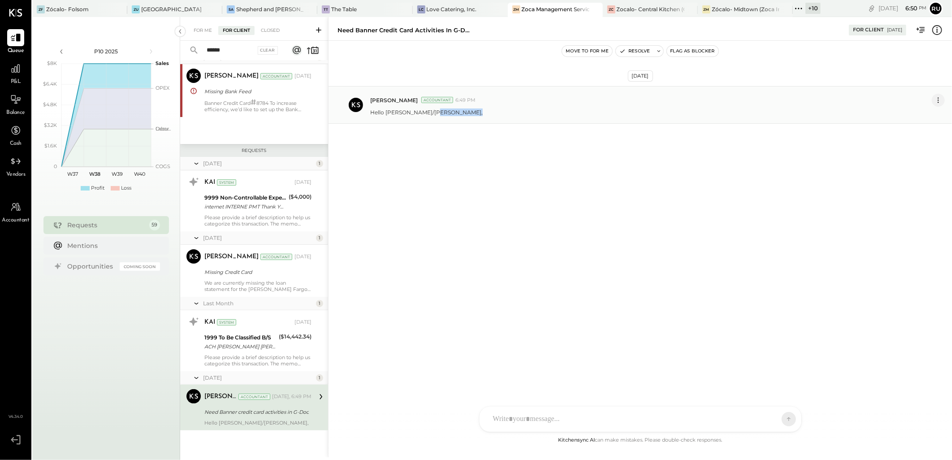
click at [939, 100] on icon at bounding box center [938, 100] width 1 height 1
click at [906, 118] on button "Edit Message" at bounding box center [916, 115] width 57 height 15
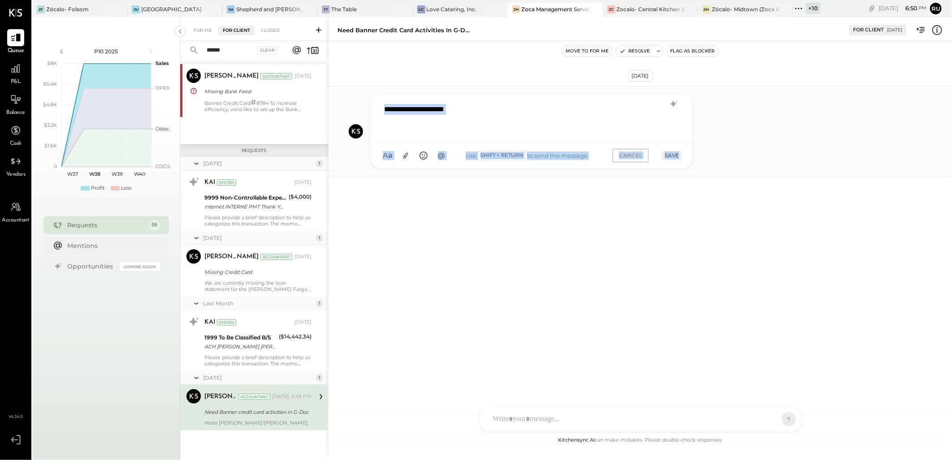
click at [498, 106] on div "**********" at bounding box center [532, 118] width 304 height 36
click at [472, 112] on div "**********" at bounding box center [532, 118] width 304 height 36
click at [455, 111] on div "**********" at bounding box center [532, 118] width 304 height 36
click at [468, 111] on div "**********" at bounding box center [532, 118] width 304 height 36
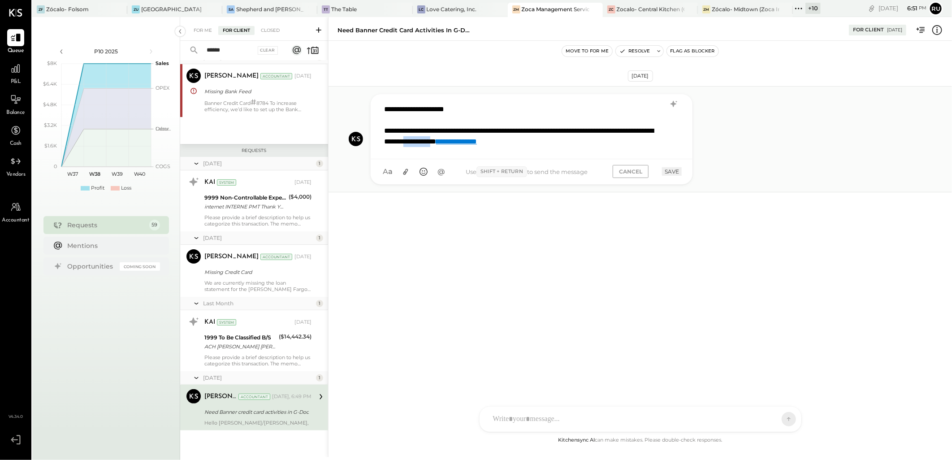
drag, startPoint x: 526, startPoint y: 140, endPoint x: 485, endPoint y: 144, distance: 41.0
click at [485, 144] on div "**********" at bounding box center [520, 137] width 273 height 22
click at [424, 146] on div "**********" at bounding box center [520, 137] width 273 height 22
click at [414, 140] on div "**********" at bounding box center [520, 137] width 273 height 22
drag, startPoint x: 550, startPoint y: 132, endPoint x: 575, endPoint y: 132, distance: 25.6
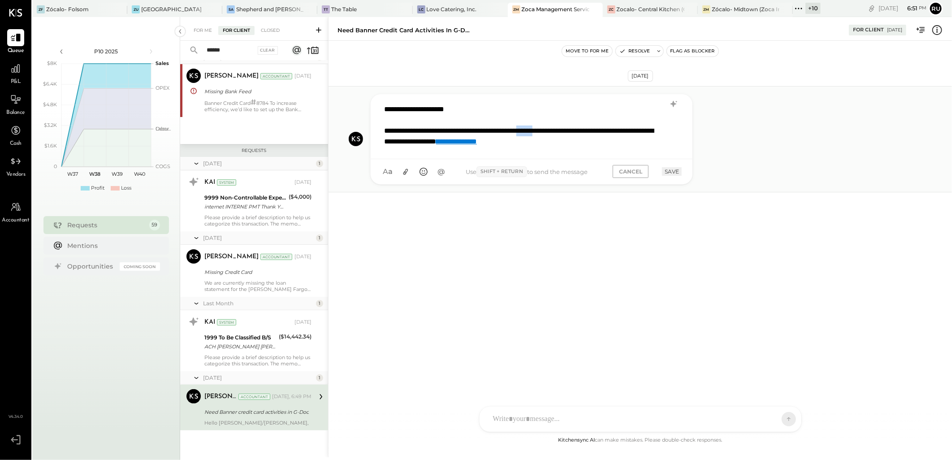
click at [575, 132] on div "**********" at bounding box center [520, 137] width 273 height 22
click at [610, 145] on div "**********" at bounding box center [520, 137] width 273 height 22
click at [666, 182] on button "SAVE" at bounding box center [672, 182] width 20 height 9
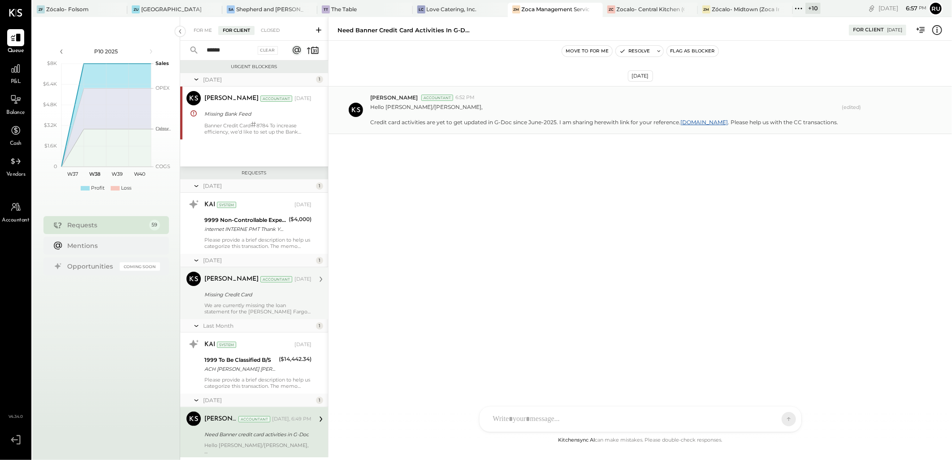
click at [230, 308] on div "We are currently missing the loan statement for the [PERSON_NAME] Fargo Credit …" at bounding box center [257, 308] width 107 height 13
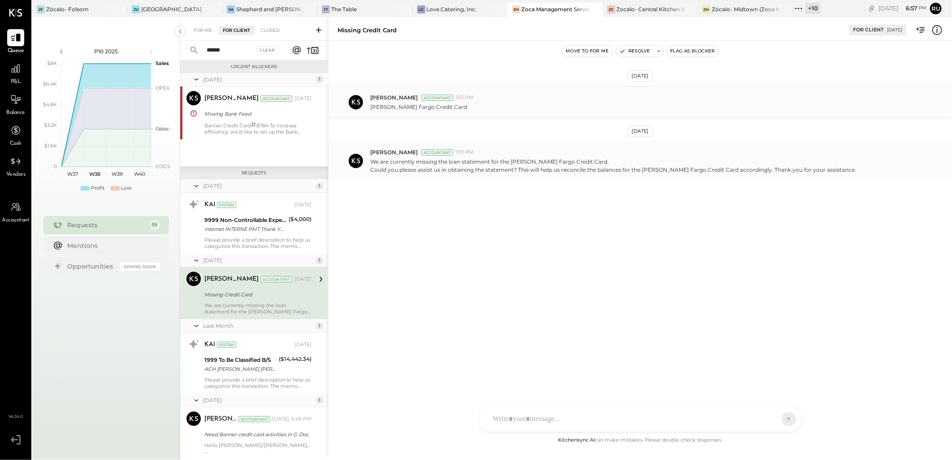
click at [469, 169] on p "We are currently missing the loan statement for the [PERSON_NAME] Fargo Credit …" at bounding box center [613, 165] width 486 height 15
click at [944, 159] on div "We are currently missing the loan statement for the [PERSON_NAME] Fargo Credit …" at bounding box center [657, 164] width 575 height 17
click at [533, 417] on div at bounding box center [633, 419] width 288 height 20
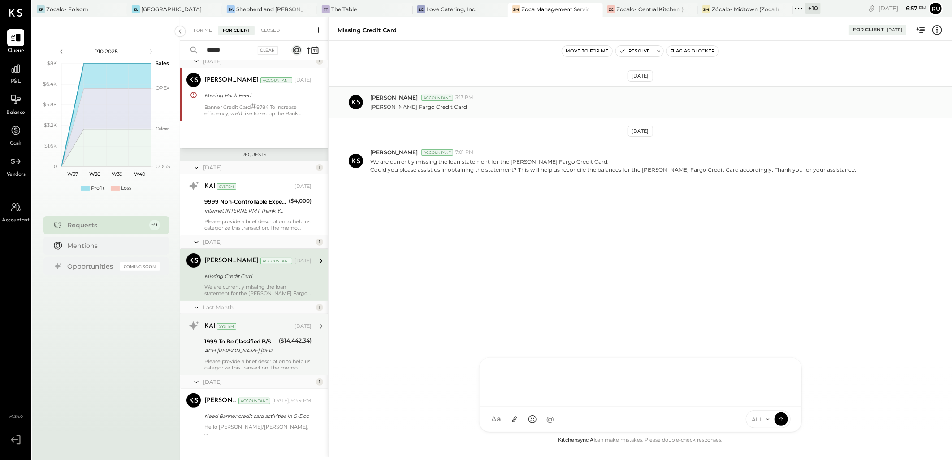
scroll to position [28, 0]
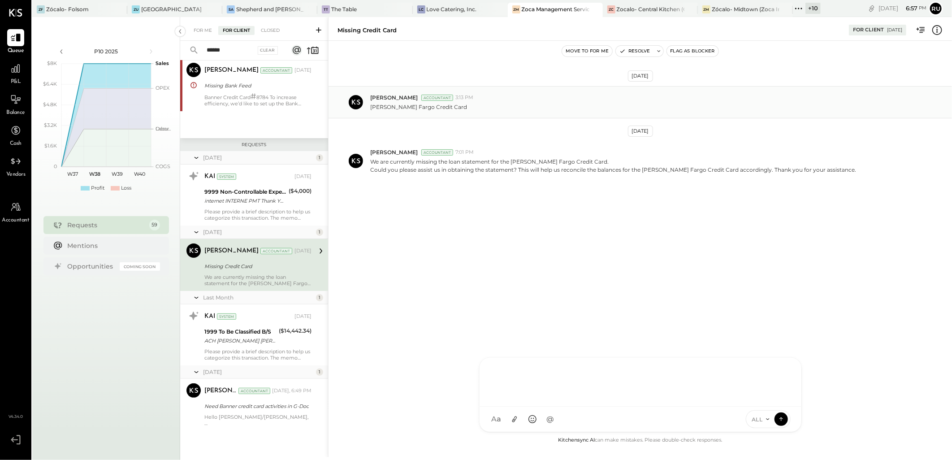
click at [221, 52] on input "******" at bounding box center [228, 50] width 54 height 15
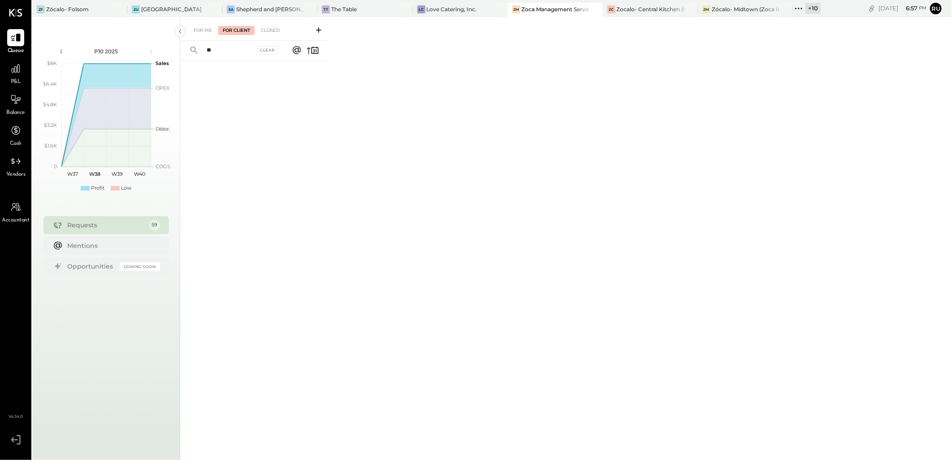
type input "*"
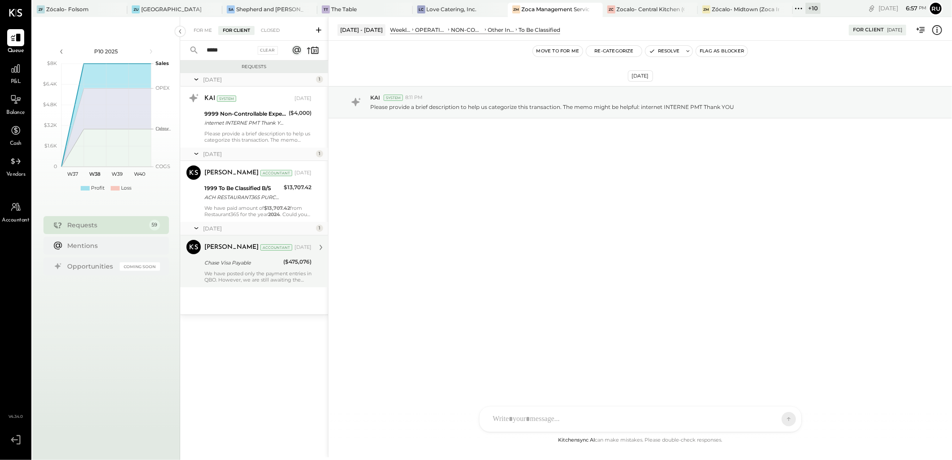
type input "*****"
click at [231, 276] on div "We have posted only the payment entries in QBO. However, we are still awaiting …" at bounding box center [257, 276] width 107 height 13
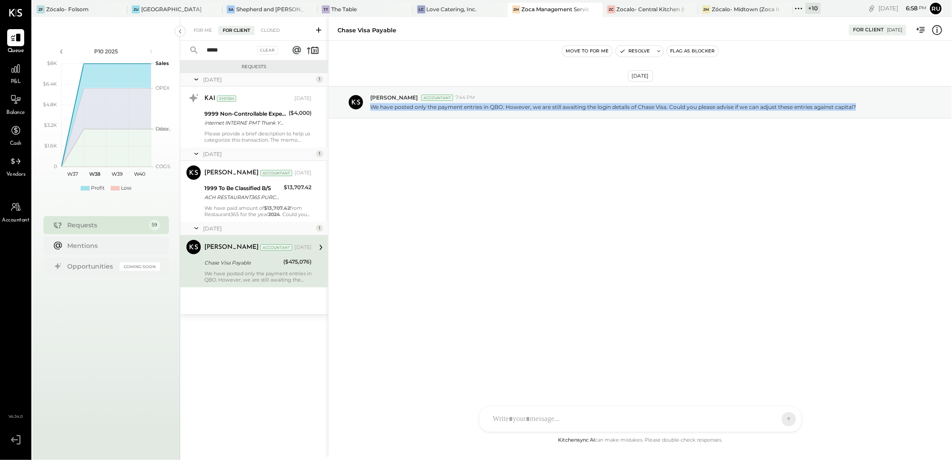
drag, startPoint x: 369, startPoint y: 108, endPoint x: 788, endPoint y: 127, distance: 419.1
click at [861, 108] on div "[PERSON_NAME] Accountant 7:44 PM We have posted only the payment entries in QBO…" at bounding box center [641, 102] width 624 height 32
click at [732, 107] on p "We have posted only the payment entries in QBO. However, we are still awaiting …" at bounding box center [613, 107] width 486 height 8
drag, startPoint x: 863, startPoint y: 106, endPoint x: 372, endPoint y: 125, distance: 490.8
click at [372, 125] on div "[DATE] [PERSON_NAME] Accountant 7:44 PM We have posted only the payment entries…" at bounding box center [641, 124] width 624 height 122
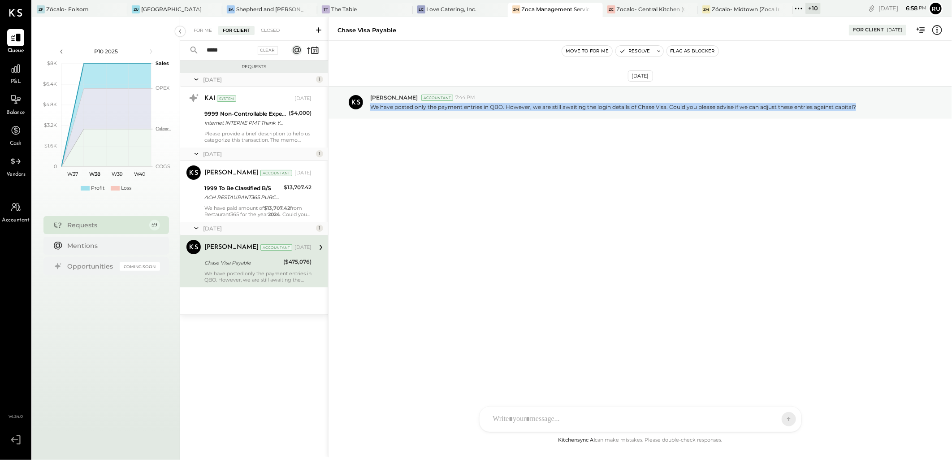
copy p "We have posted only the payment entries in QBO. However, we are still awaiting …"
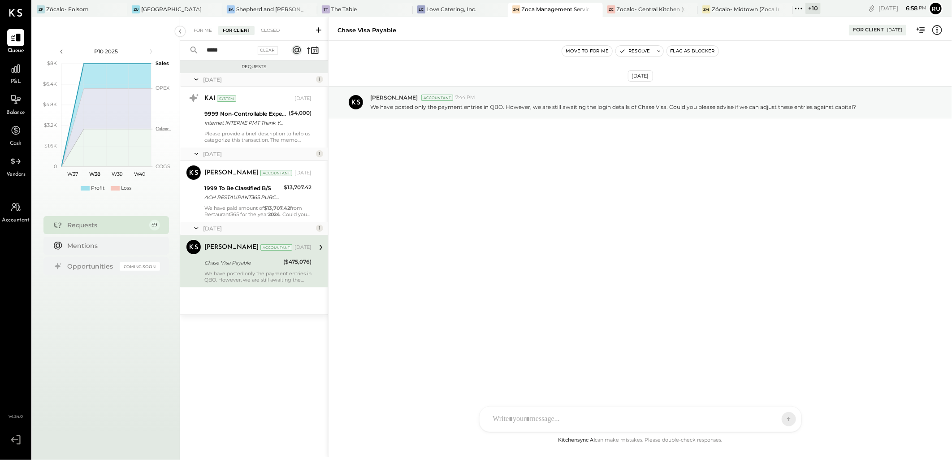
click at [555, 419] on div at bounding box center [641, 419] width 322 height 25
click at [588, 374] on div "**********" at bounding box center [641, 381] width 304 height 36
click at [785, 370] on icon at bounding box center [782, 367] width 11 height 11
click at [680, 376] on div "Could you please confirm the request mentioned above?" at bounding box center [629, 375] width 280 height 9
click at [785, 381] on icon at bounding box center [782, 381] width 11 height 11
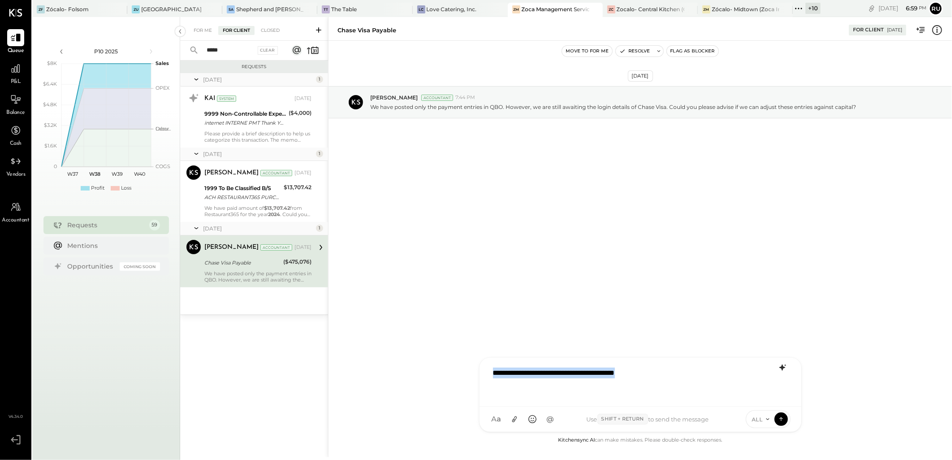
drag, startPoint x: 606, startPoint y: 374, endPoint x: 437, endPoint y: 386, distance: 169.4
click at [437, 386] on div "**********" at bounding box center [640, 237] width 624 height 440
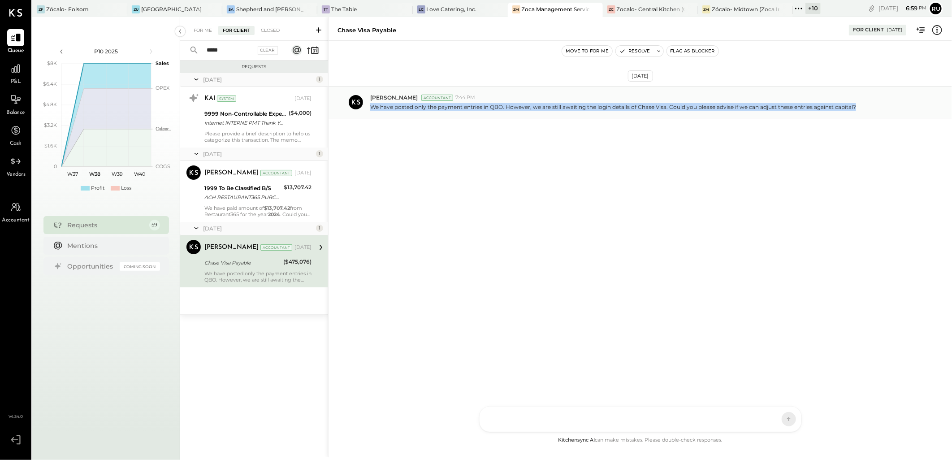
drag, startPoint x: 373, startPoint y: 107, endPoint x: 884, endPoint y: 108, distance: 511.0
click at [884, 108] on div "We have posted only the payment entries in QBO. However, we are still awaiting …" at bounding box center [657, 105] width 575 height 9
copy p "We have posted only the payment entries in QBO. However, we are still awaiting …"
drag, startPoint x: 232, startPoint y: 52, endPoint x: 167, endPoint y: 50, distance: 65.0
click at [167, 50] on div "P10 2025 polygon, polyline { transition: fill-opacity 0.1s, stroke-opacity 0.1s…" at bounding box center [492, 247] width 920 height 460
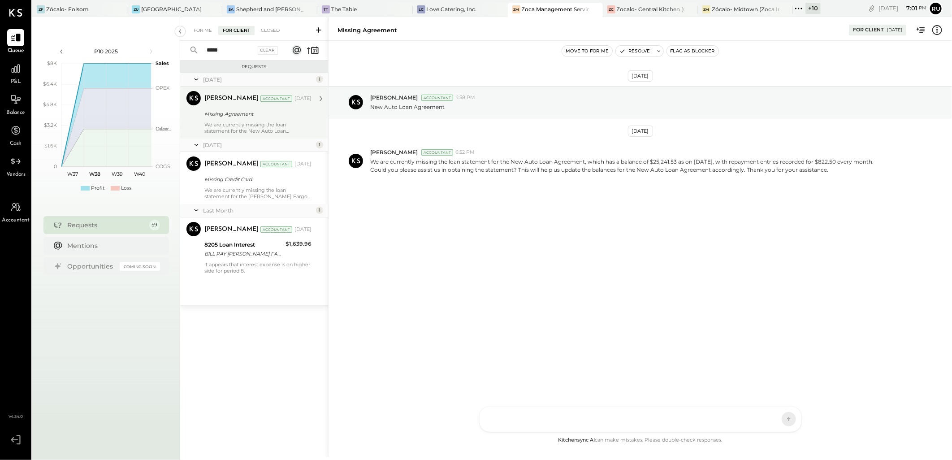
type input "****"
click at [237, 120] on div "[PERSON_NAME] Accountant [DATE] Missing Agreement We are currently missing the …" at bounding box center [257, 112] width 107 height 43
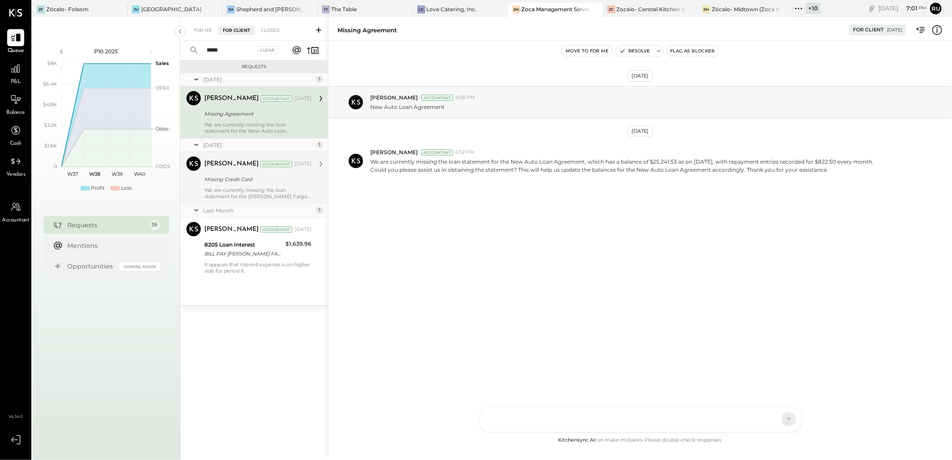
click at [236, 182] on div "Missing Credit Card" at bounding box center [256, 179] width 104 height 9
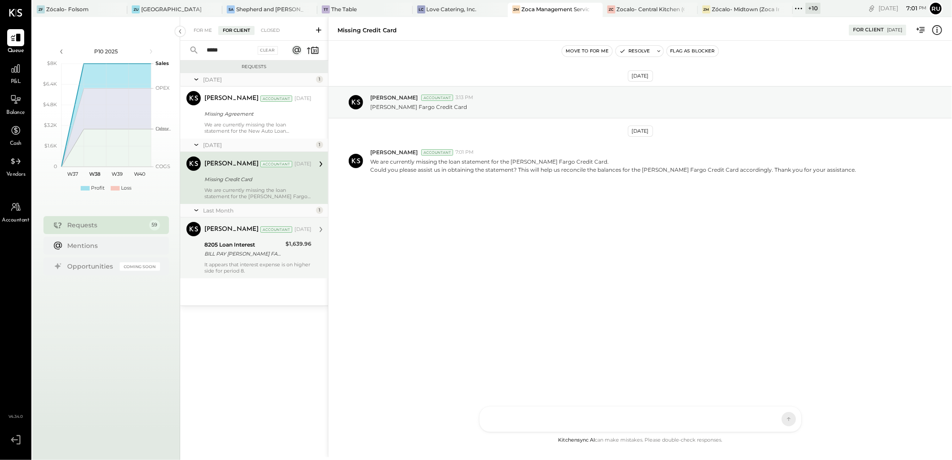
click at [225, 251] on div "BILL PAY [PERSON_NAME] FARGO AUTO RECURRING xxxxxx1571 ON 07-28" at bounding box center [243, 253] width 78 height 9
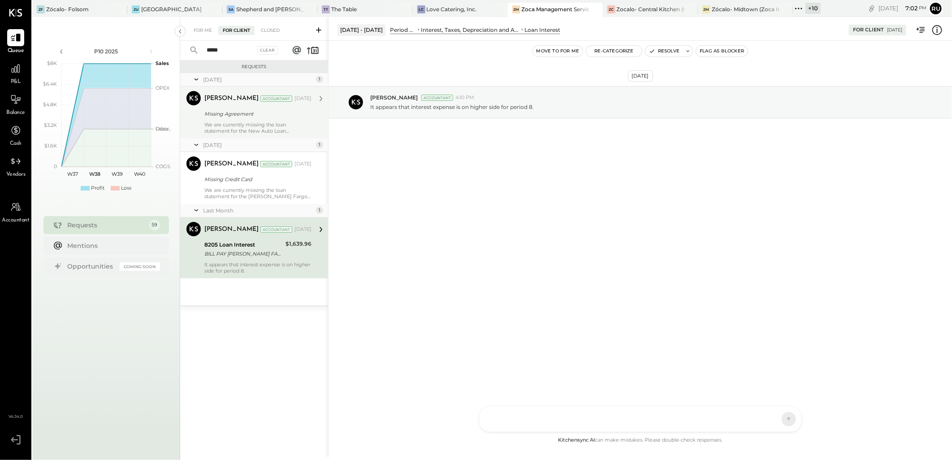
click at [238, 124] on div "We are currently missing the loan statement for the New Auto Loan Agreement, wh…" at bounding box center [257, 127] width 107 height 13
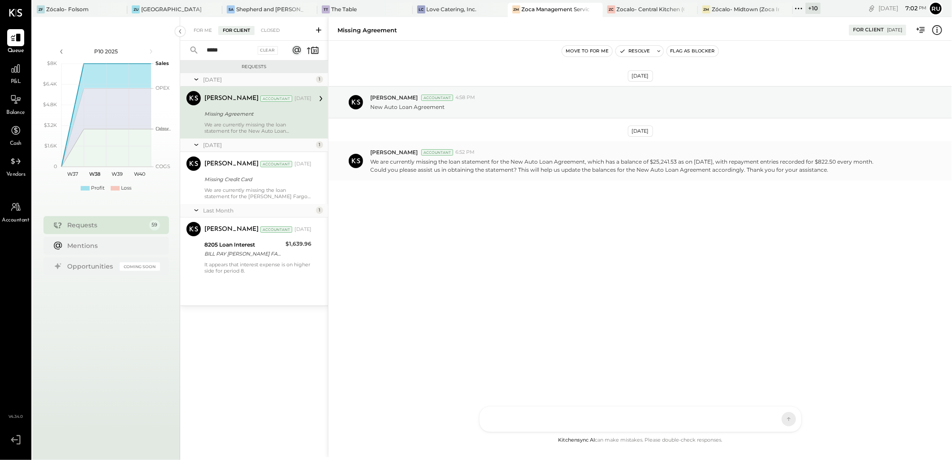
click at [536, 167] on p "We are currently missing the loan statement for the New Auto Loan Agreement, wh…" at bounding box center [622, 165] width 505 height 15
click at [617, 421] on div "RS [PERSON_NAME] I [PERSON_NAME] J [PERSON_NAME] E [PERSON_NAME] C [PERSON_NAME…" at bounding box center [640, 419] width 323 height 26
click at [945, 153] on div "[PERSON_NAME] Accountant 6:52 PM" at bounding box center [657, 152] width 575 height 8
drag, startPoint x: 952, startPoint y: 157, endPoint x: 943, endPoint y: 165, distance: 12.1
click at [951, 160] on div "[PERSON_NAME] Accountant 6:52 PM We are currently missing the loan statement fo…" at bounding box center [641, 160] width 624 height 39
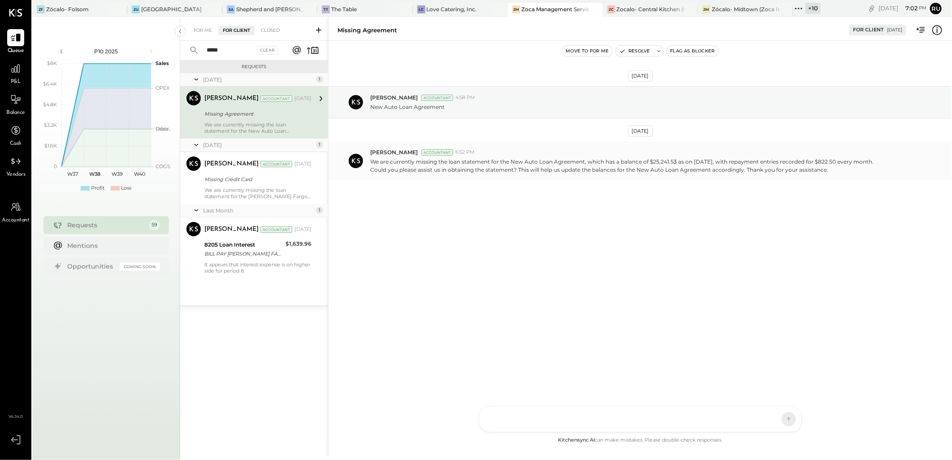
click at [943, 165] on div "We are currently missing the loan statement for the New Auto Loan Agreement, wh…" at bounding box center [657, 164] width 575 height 17
click at [937, 157] on div "We are currently missing the loan statement for the New Auto Loan Agreement, wh…" at bounding box center [657, 164] width 575 height 17
drag, startPoint x: 925, startPoint y: 152, endPoint x: 888, endPoint y: 171, distance: 42.5
click at [922, 156] on div "[PERSON_NAME] Accountant 6:52 PM" at bounding box center [657, 152] width 575 height 8
click at [875, 168] on p "We are currently missing the loan statement for the New Auto Loan Agreement, wh…" at bounding box center [622, 165] width 505 height 15
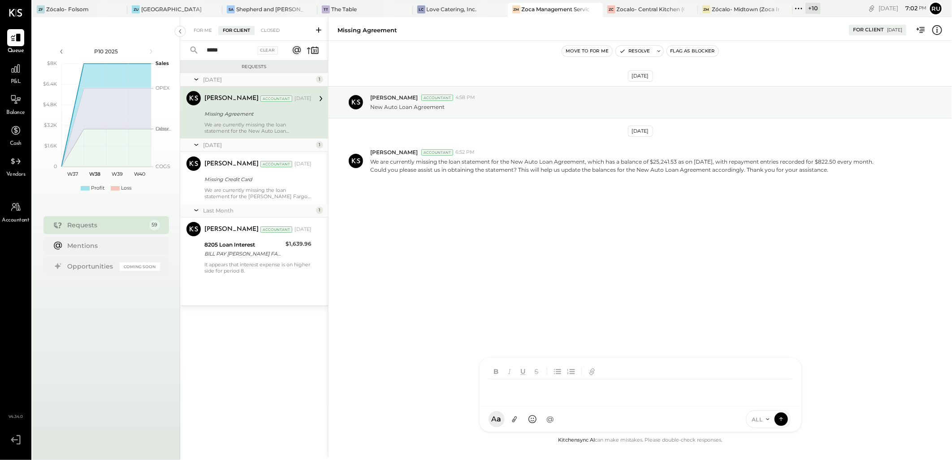
click at [513, 399] on div at bounding box center [633, 389] width 288 height 20
drag, startPoint x: 832, startPoint y: 169, endPoint x: 372, endPoint y: 161, distance: 459.5
click at [372, 161] on p "We are currently missing the loan statement for the New Auto Loan Agreement, wh…" at bounding box center [622, 165] width 505 height 15
copy p "We are currently missing the loan statement for the New Auto Loan Agreement, wh…"
drag, startPoint x: 659, startPoint y: 388, endPoint x: 486, endPoint y: 361, distance: 175.6
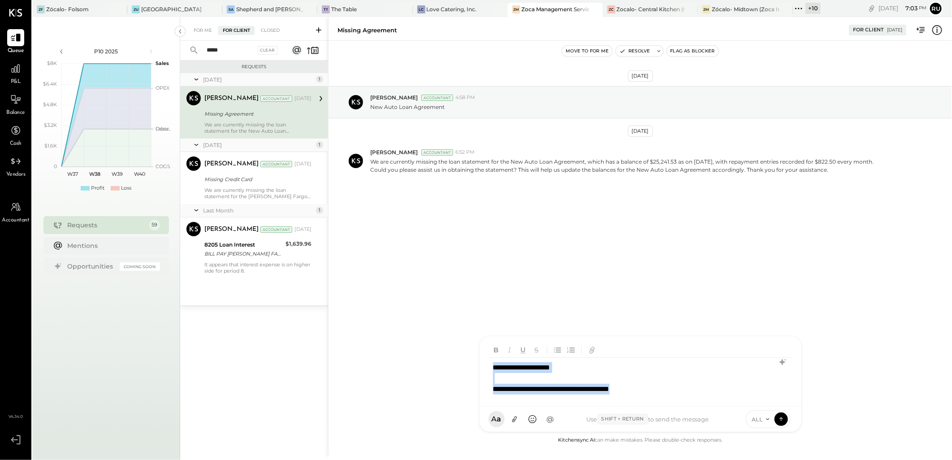
click at [486, 361] on div "**********" at bounding box center [641, 371] width 322 height 70
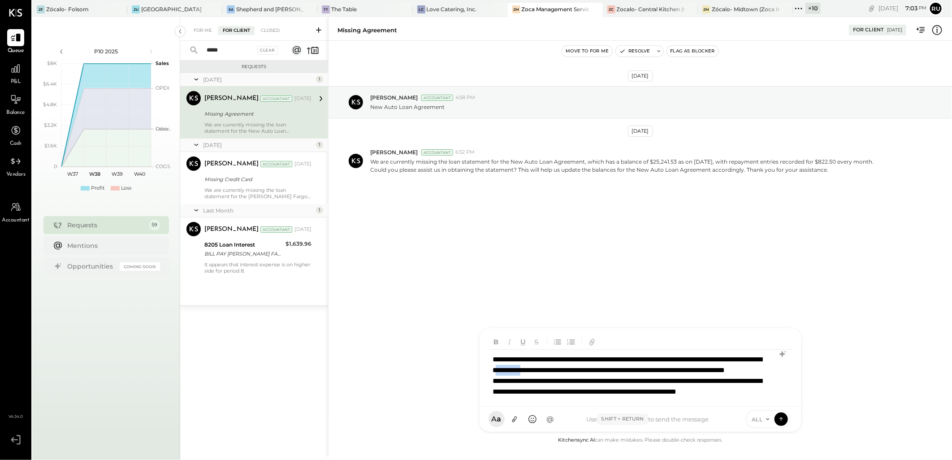
drag, startPoint x: 626, startPoint y: 360, endPoint x: 656, endPoint y: 362, distance: 30.2
click at [656, 362] on div "**********" at bounding box center [640, 381] width 303 height 62
click at [685, 359] on div "**********" at bounding box center [640, 381] width 303 height 62
click at [695, 358] on div "**********" at bounding box center [640, 381] width 303 height 62
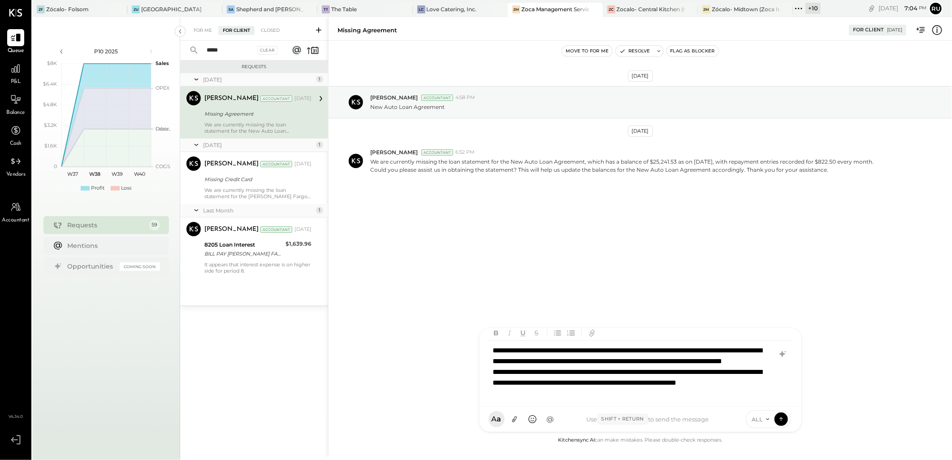
scroll to position [13, 0]
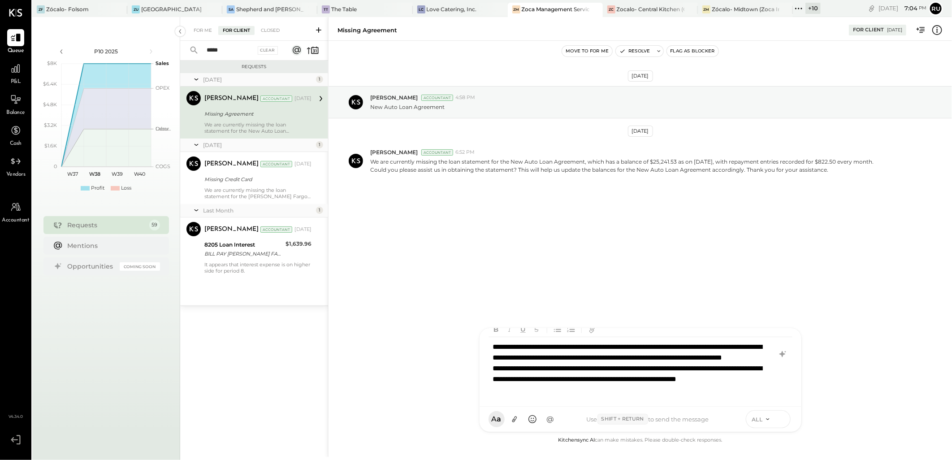
click at [779, 419] on icon at bounding box center [781, 418] width 8 height 9
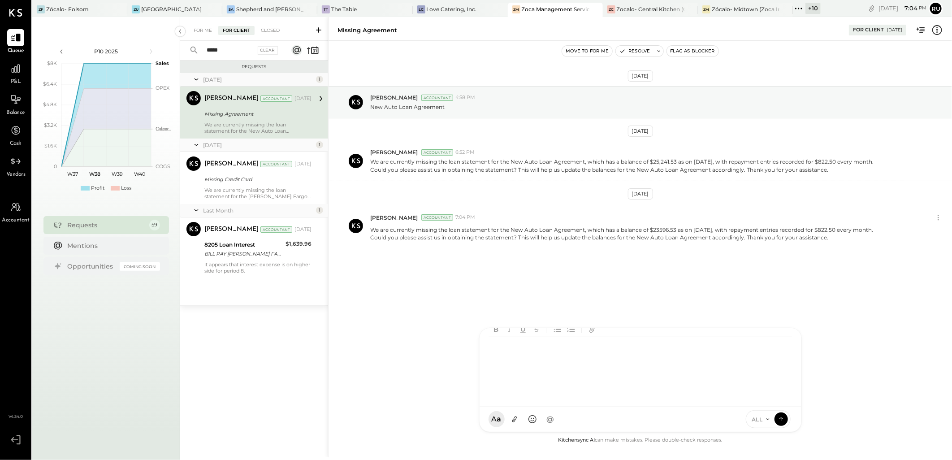
scroll to position [0, 0]
